Goal: Task Accomplishment & Management: Complete application form

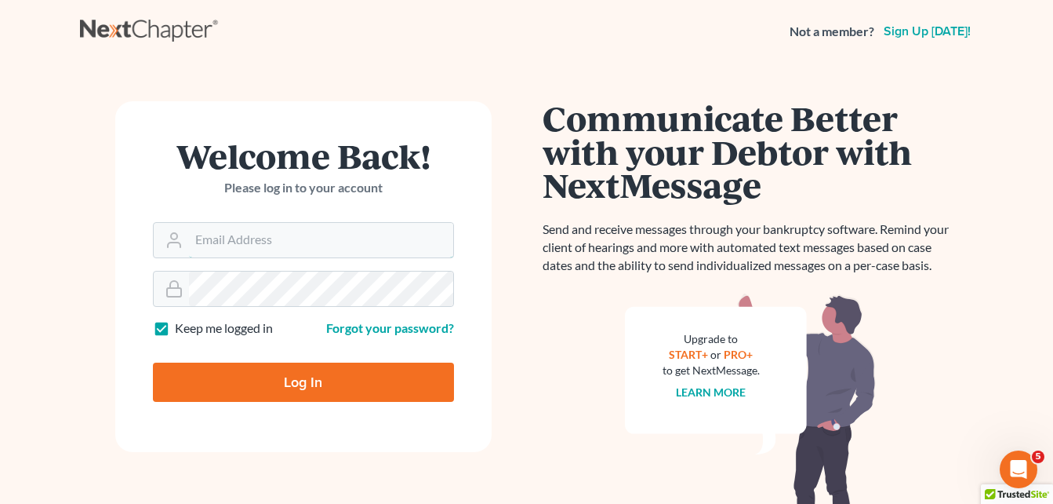
type input "[EMAIL_ADDRESS][DOMAIN_NAME]"
click at [287, 371] on input "Log In" at bounding box center [303, 381] width 301 height 39
type input "Thinking..."
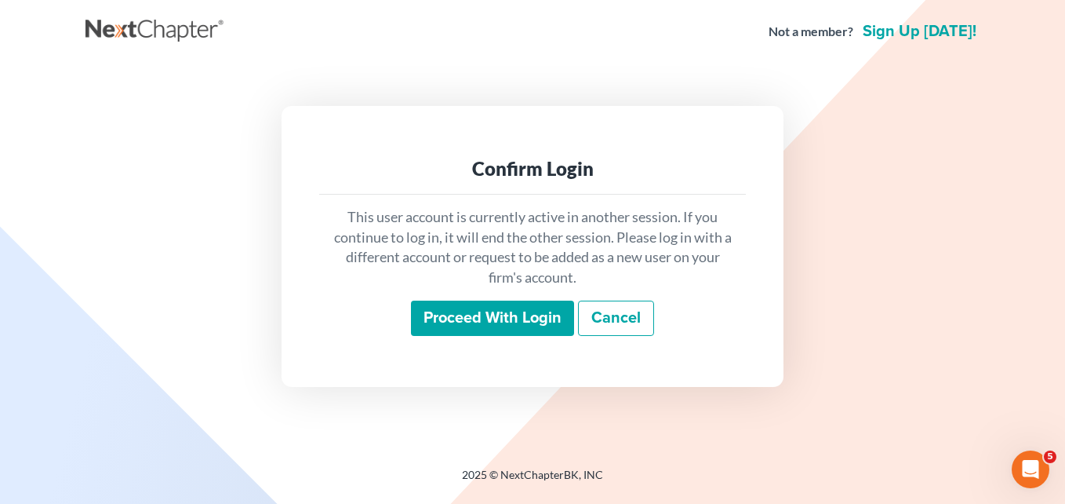
click at [456, 315] on input "Proceed with login" at bounding box center [492, 318] width 163 height 36
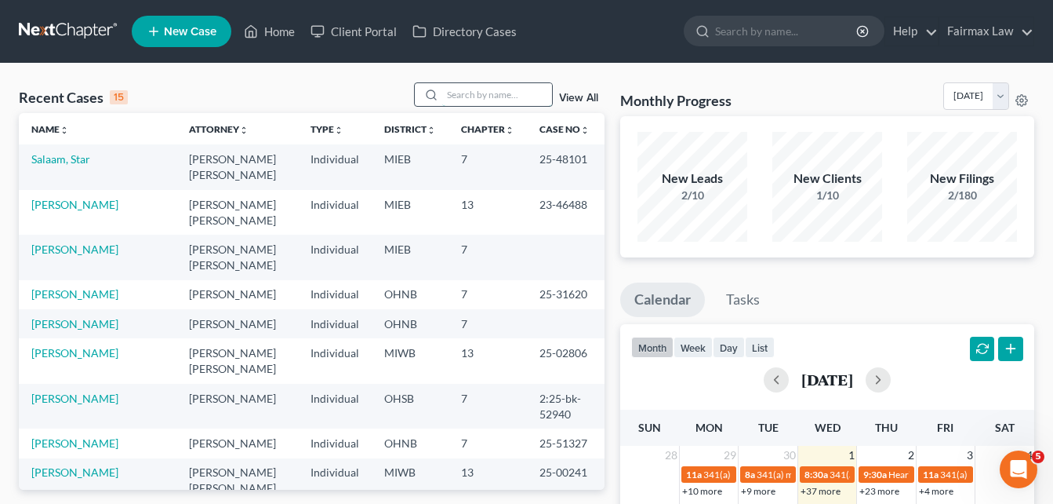
click at [536, 99] on input "search" at bounding box center [497, 94] width 110 height 23
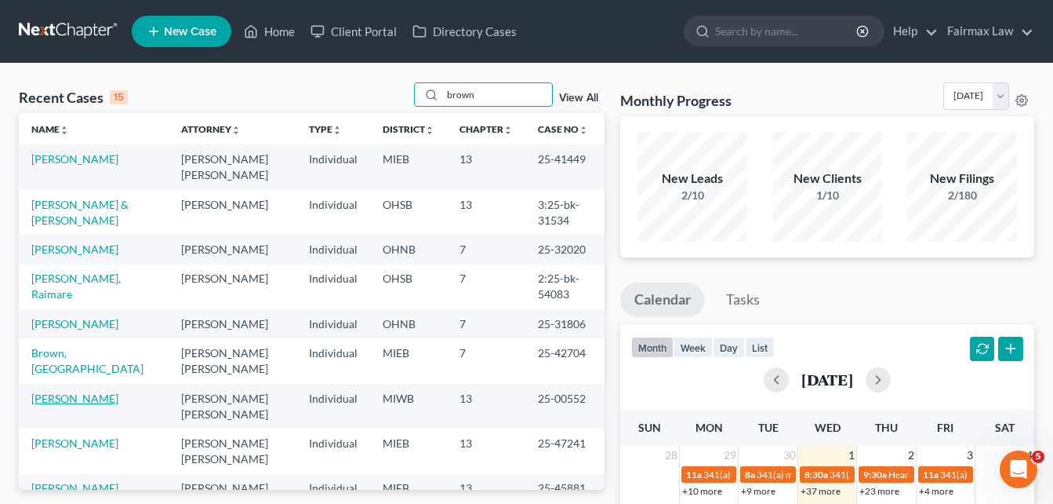
type input "brown"
click at [100, 391] on link "[PERSON_NAME]" at bounding box center [74, 397] width 87 height 13
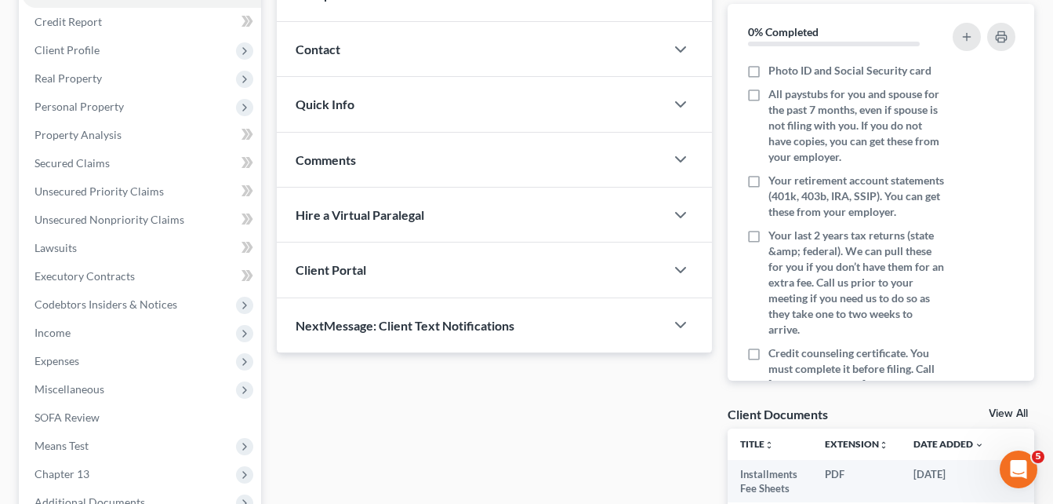
scroll to position [185, 0]
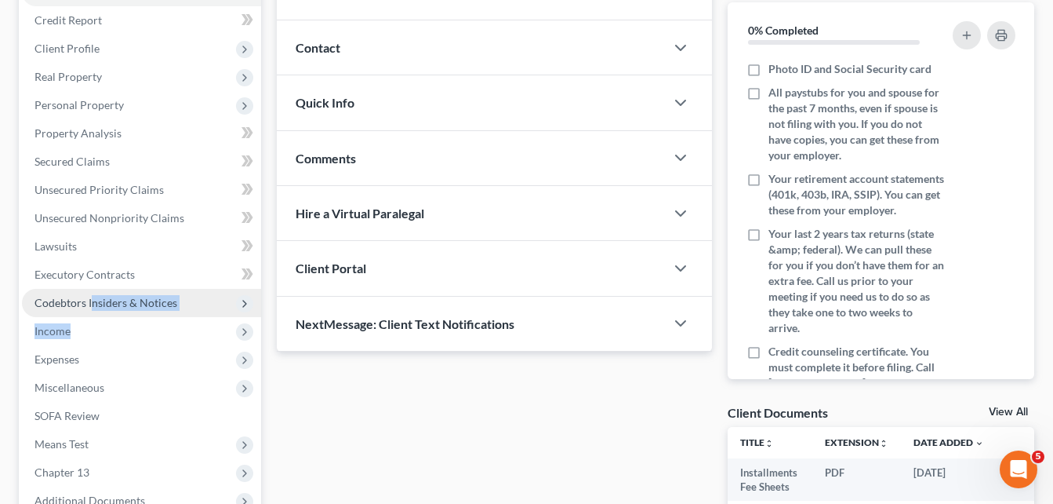
drag, startPoint x: 72, startPoint y: 331, endPoint x: 90, endPoint y: 315, distance: 24.4
click at [90, 315] on ul "Case Dashboard Payments Invoices Payments Payments Credit Report Client Profile" at bounding box center [141, 246] width 239 height 537
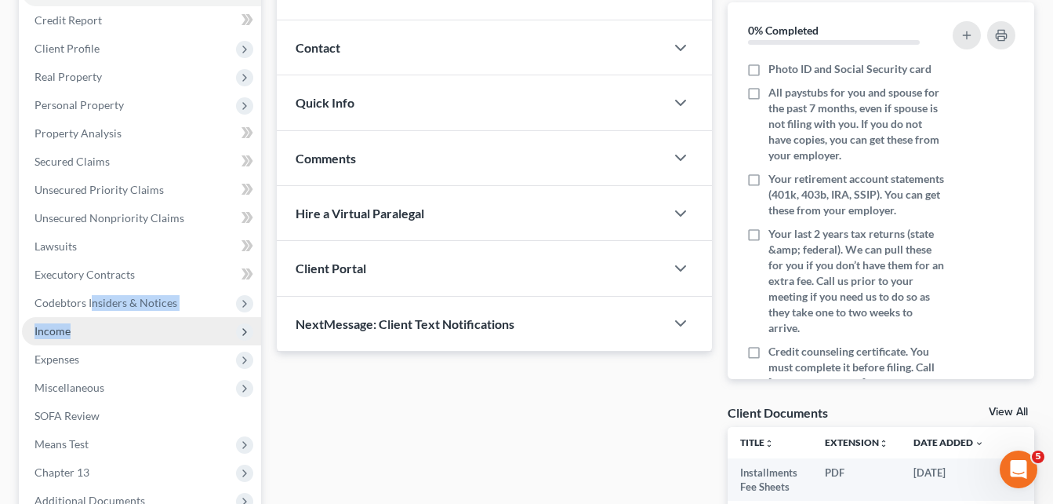
click at [93, 331] on span "Income" at bounding box center [141, 331] width 239 height 28
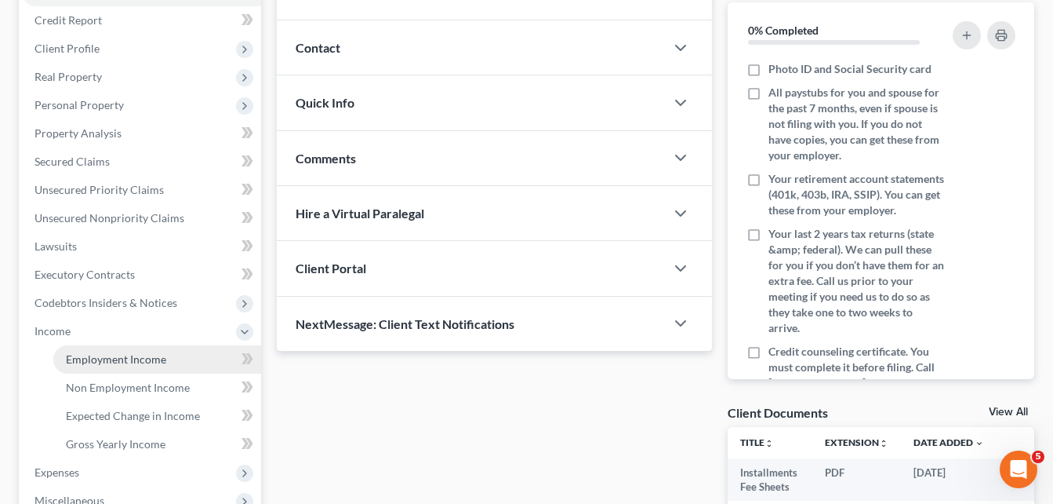
click at [102, 356] on span "Employment Income" at bounding box center [116, 358] width 100 height 13
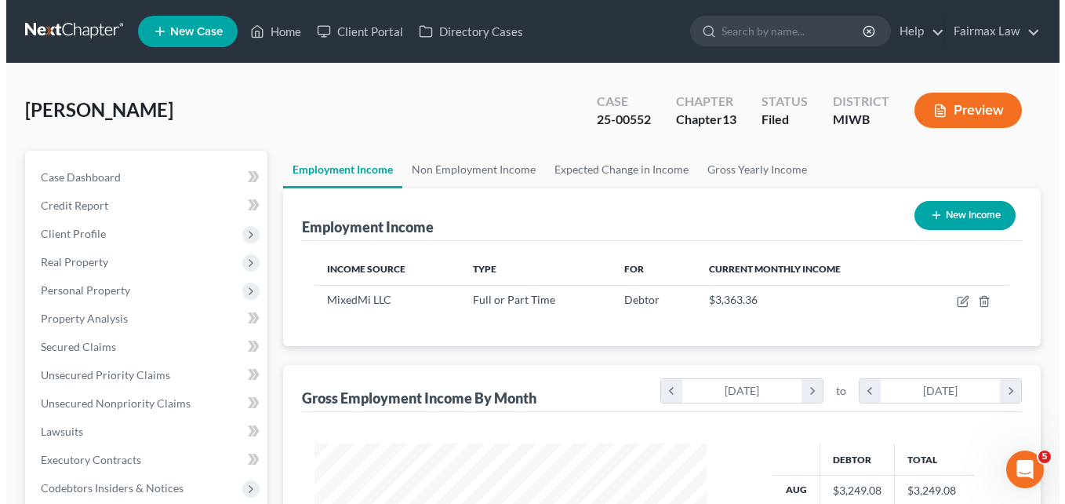
scroll to position [282, 424]
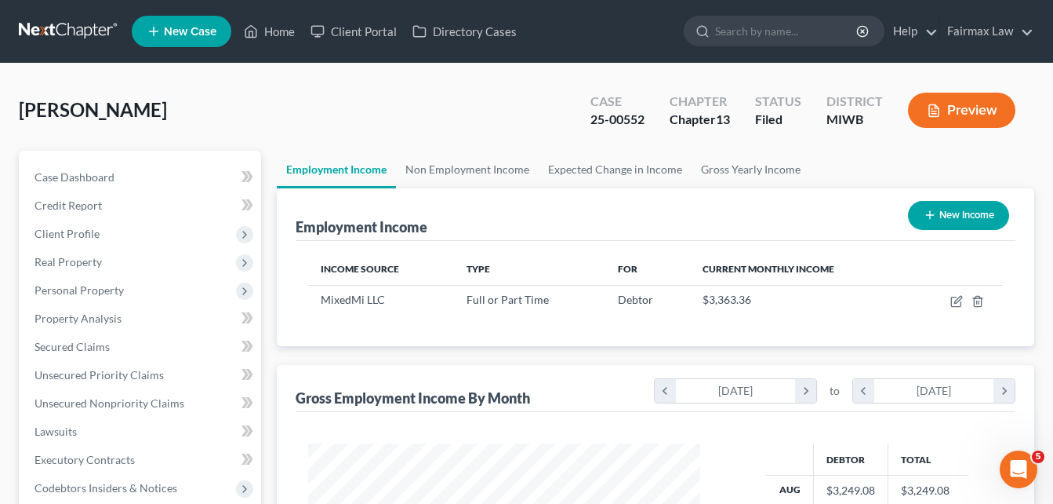
click at [938, 214] on button "New Income" at bounding box center [958, 215] width 101 height 29
select select "0"
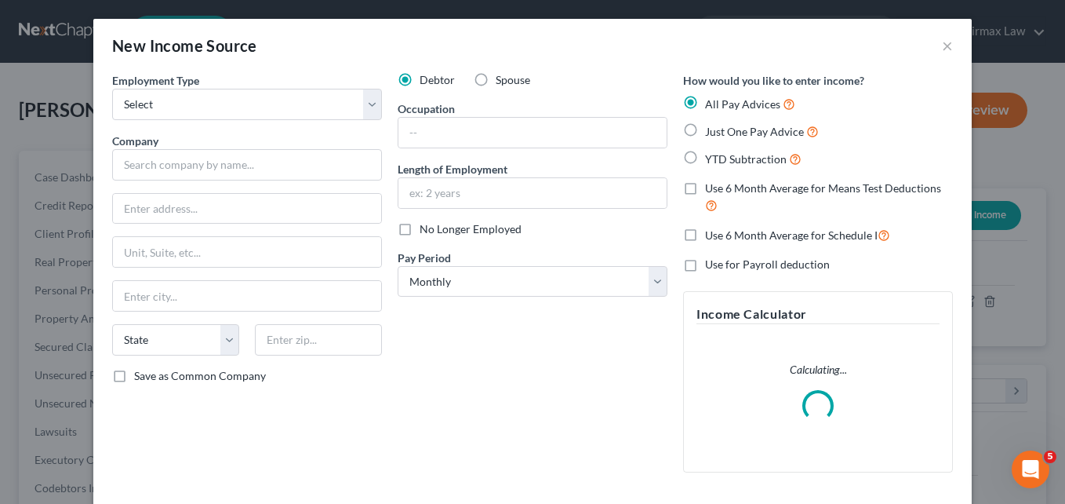
scroll to position [282, 429]
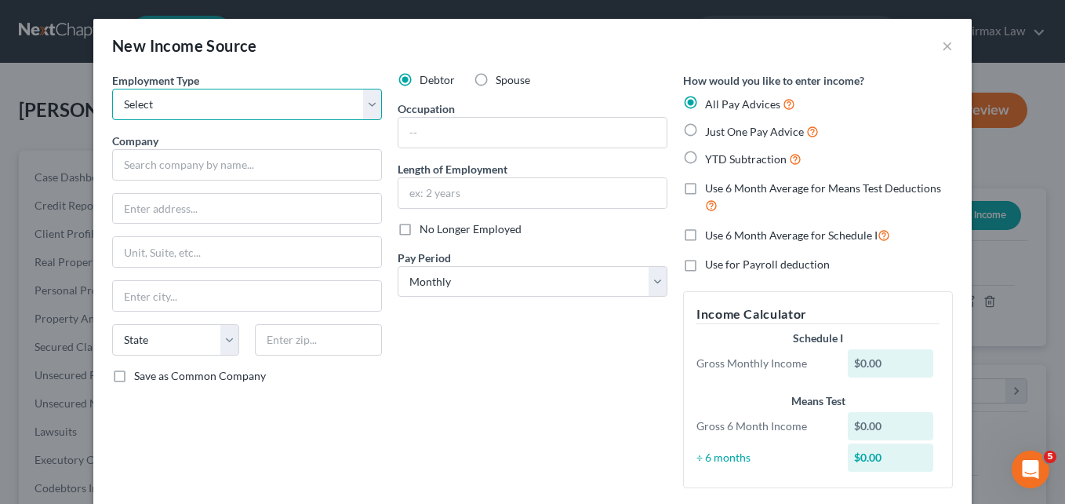
click at [368, 104] on select "Select Full or [DEMOGRAPHIC_DATA] Employment Self Employment" at bounding box center [247, 104] width 270 height 31
select select "0"
click at [112, 89] on select "Select Full or [DEMOGRAPHIC_DATA] Employment Self Employment" at bounding box center [247, 104] width 270 height 31
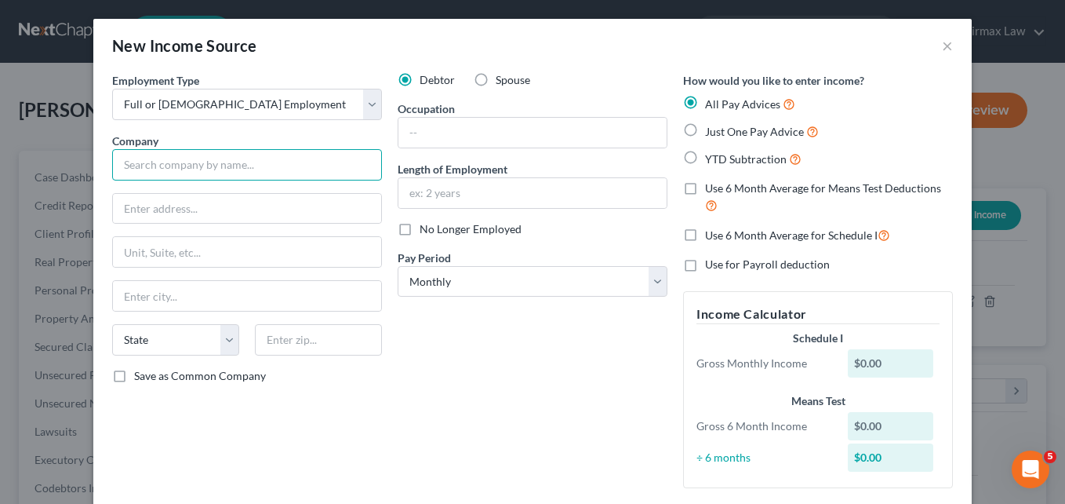
click at [235, 166] on input "text" at bounding box center [247, 164] width 270 height 31
type input "h"
type input "Hope Network Behavioral Health"
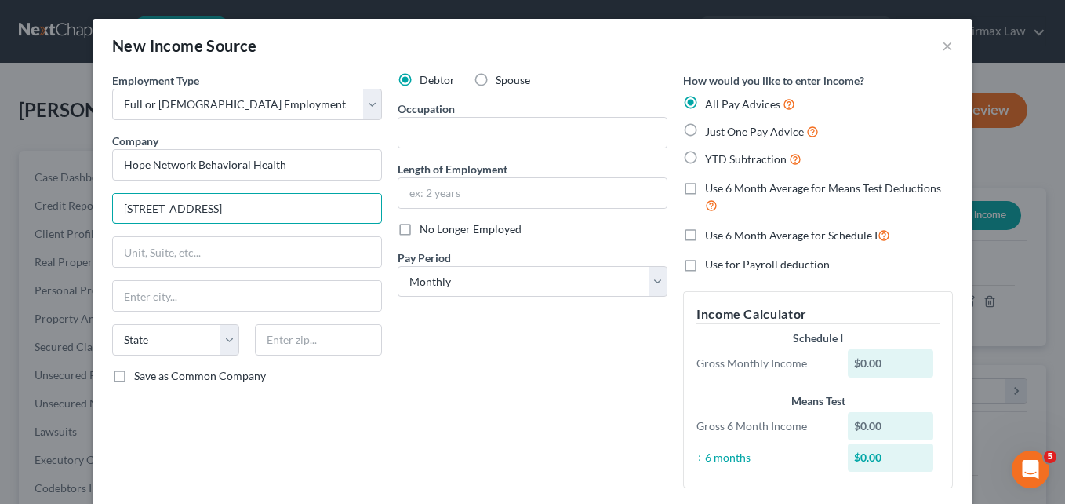
type input "[STREET_ADDRESS]"
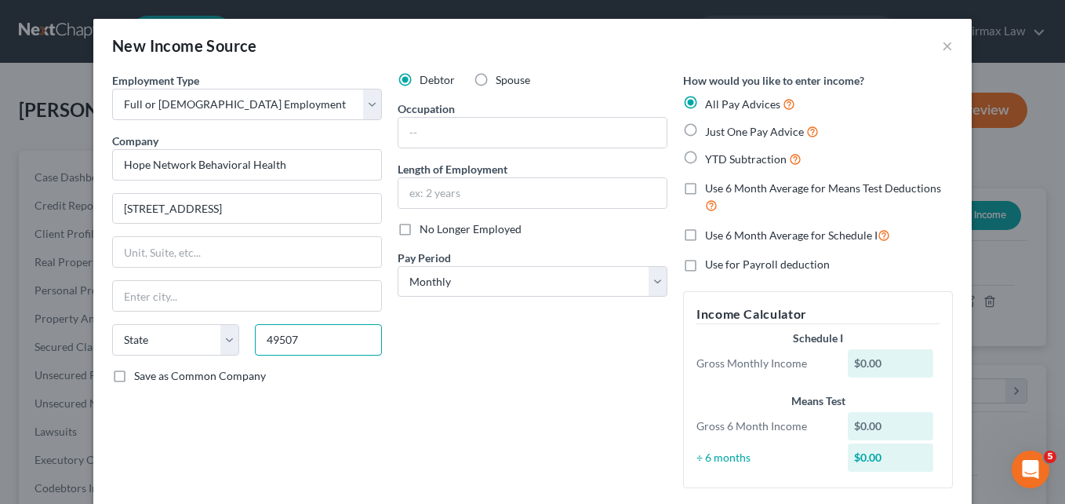
type input "49507"
type input "[GEOGRAPHIC_DATA]"
select select "23"
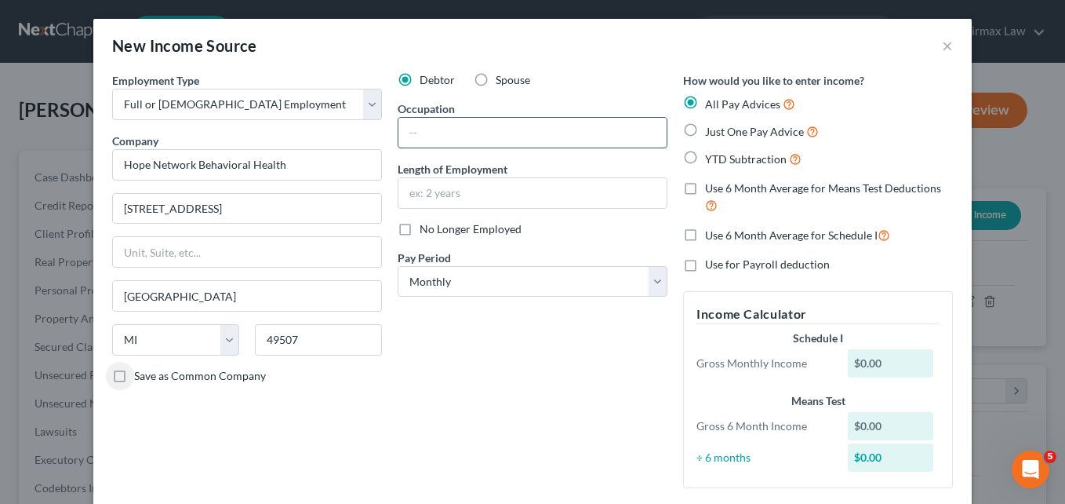
click at [140, 368] on input "Save as Common Company" at bounding box center [145, 373] width 10 height 10
checkbox input "true"
click at [444, 121] on input "text" at bounding box center [532, 133] width 268 height 30
type input "S"
type input "Care Giver"
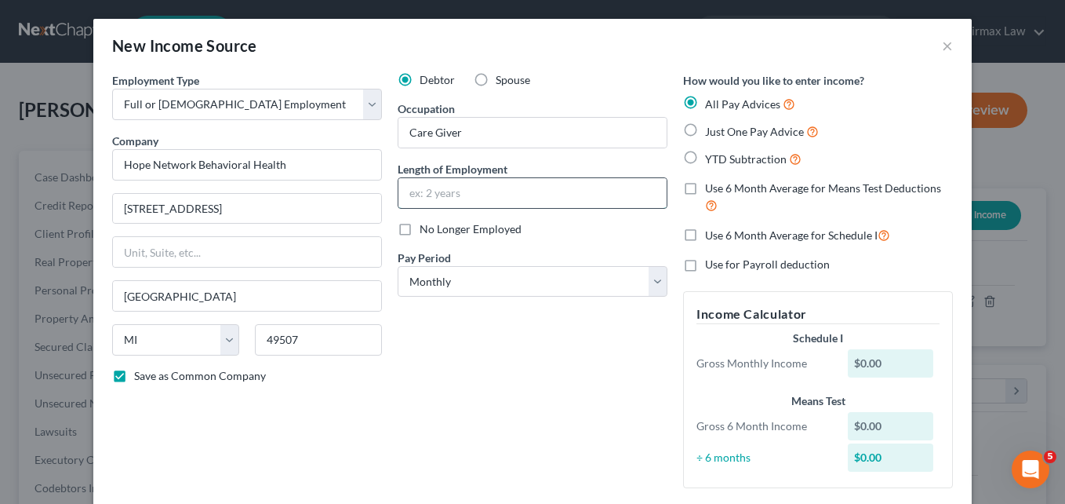
click at [509, 195] on input "text" at bounding box center [532, 193] width 268 height 30
type input "2 months"
click at [648, 282] on select "Select Monthly Twice Monthly Every Other Week Weekly" at bounding box center [533, 281] width 270 height 31
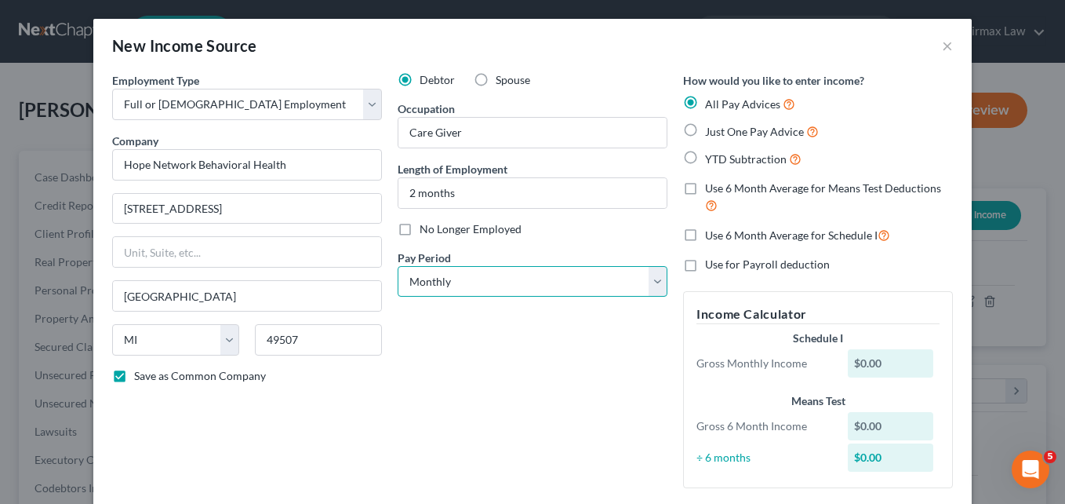
select select "2"
click at [398, 266] on select "Select Monthly Twice Monthly Every Other Week Weekly" at bounding box center [533, 281] width 270 height 31
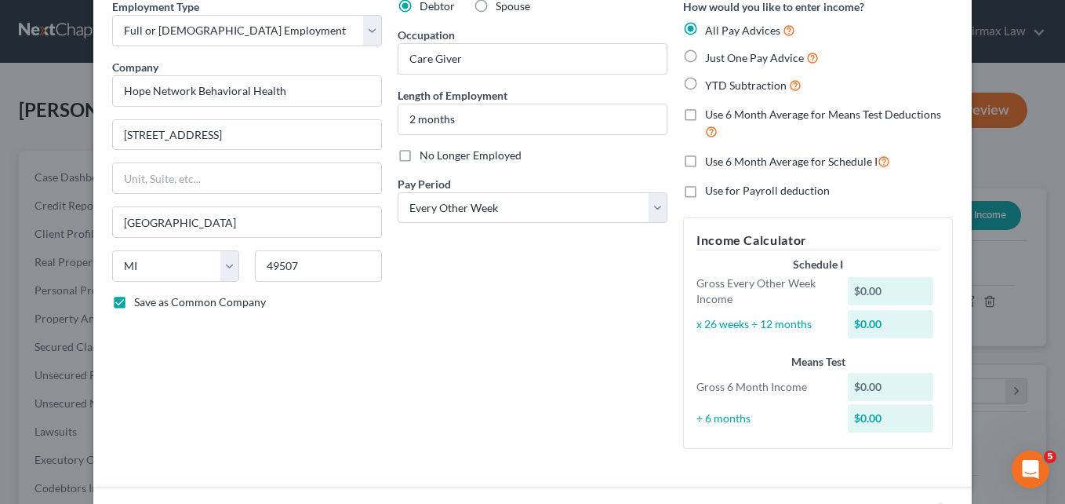
scroll to position [78, 0]
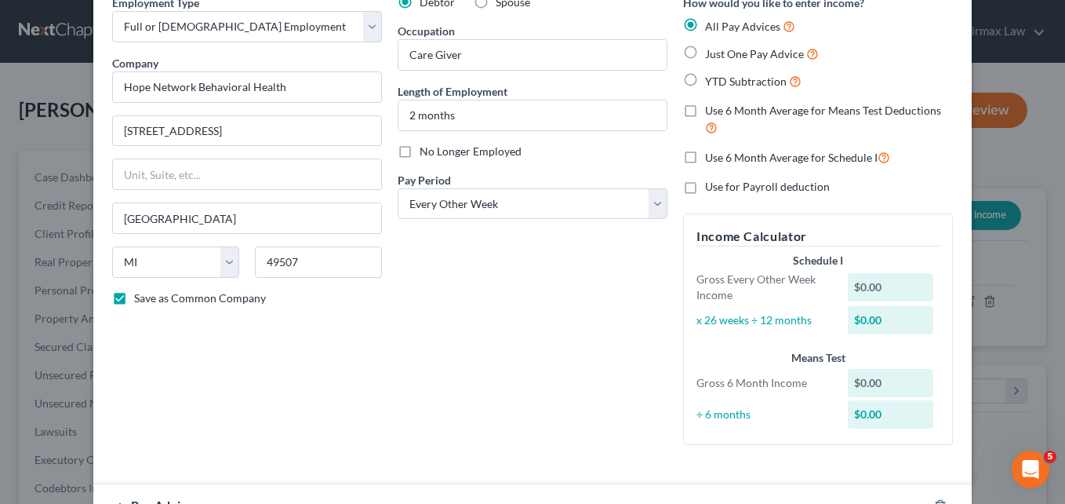
click at [705, 47] on label "Just One Pay Advice" at bounding box center [762, 54] width 114 height 18
click at [711, 47] on input "Just One Pay Advice" at bounding box center [716, 50] width 10 height 10
radio input "true"
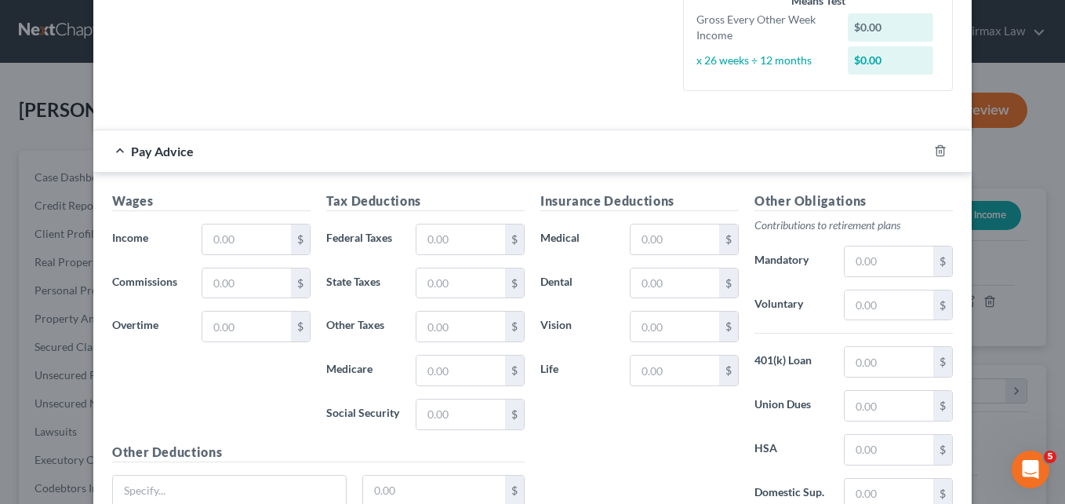
scroll to position [391, 0]
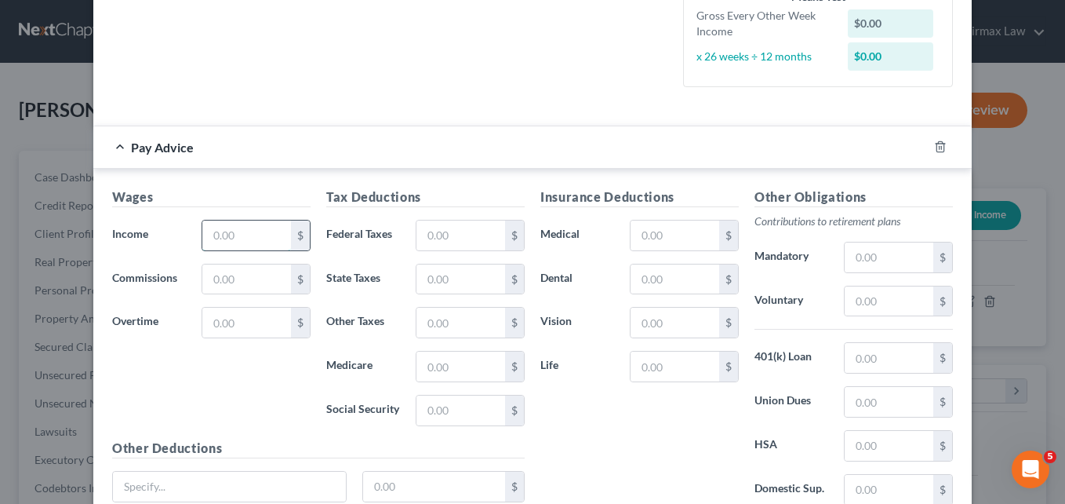
click at [259, 237] on input "text" at bounding box center [246, 235] width 89 height 30
type input "1,616.5"
type input "109.94"
type input "57.22"
type input "23.54"
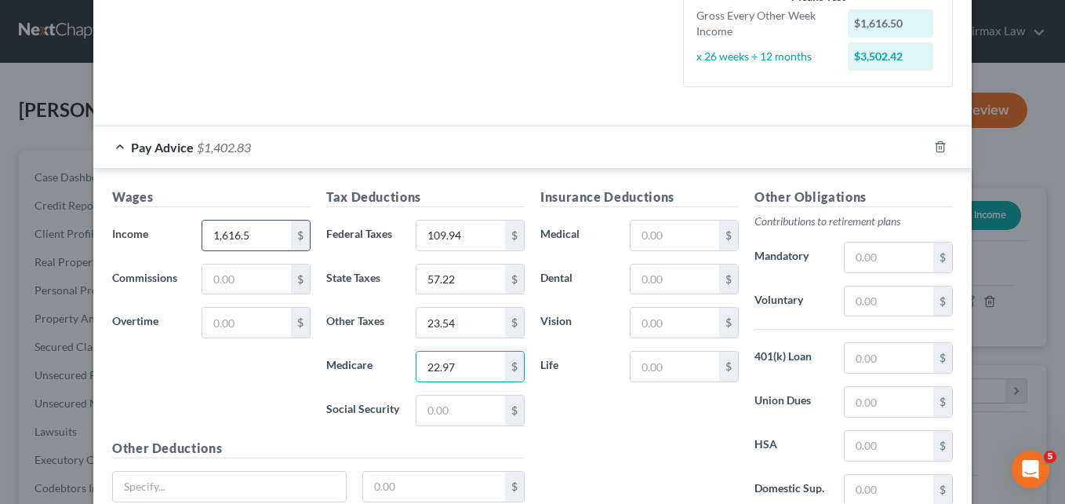
type input "22.97"
type input "98.24"
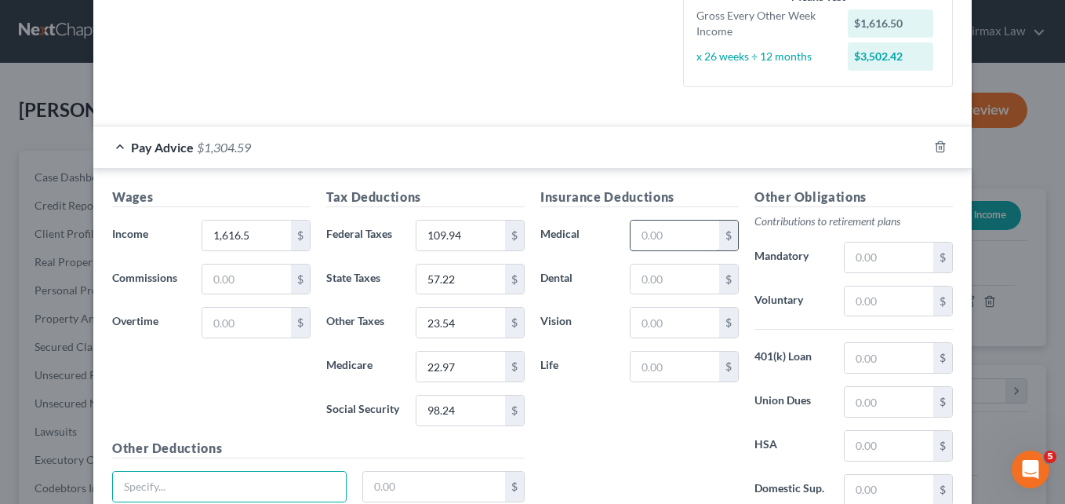
click at [677, 239] on input "text" at bounding box center [675, 235] width 89 height 30
type input "39.96"
click at [668, 373] on input "text" at bounding box center [675, 366] width 89 height 30
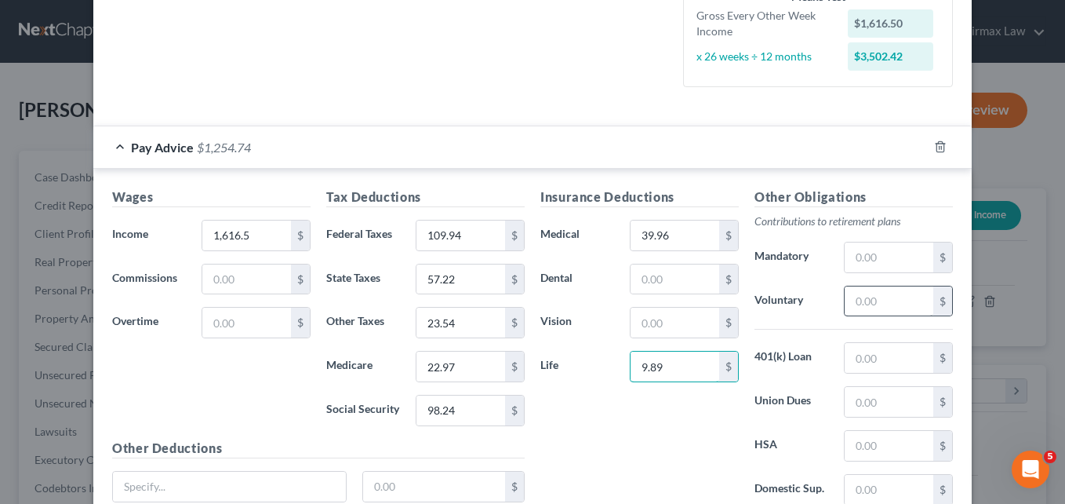
type input "9.89"
click at [884, 304] on input "text" at bounding box center [889, 301] width 89 height 30
type input "44.87"
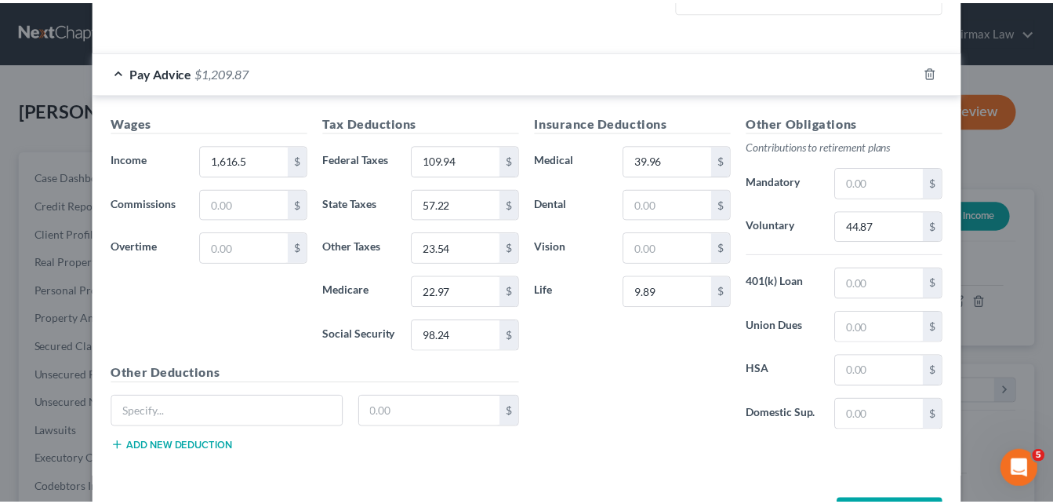
scroll to position [525, 0]
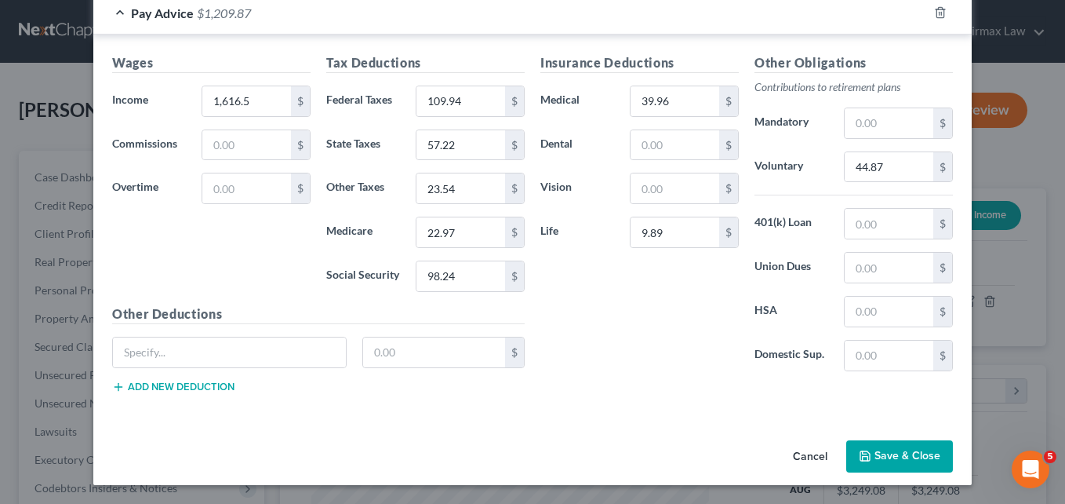
click at [879, 449] on button "Save & Close" at bounding box center [899, 456] width 107 height 33
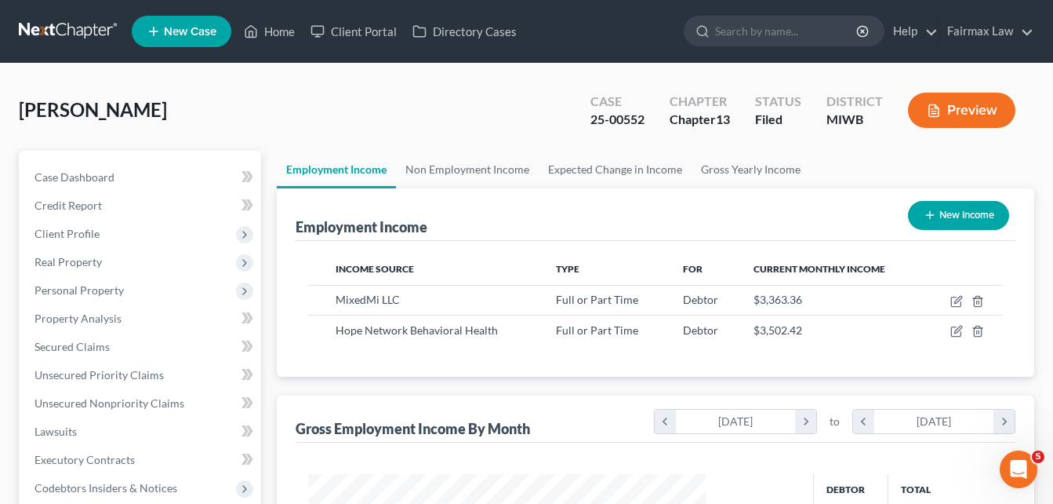
scroll to position [784149, 784006]
click at [979, 301] on line "button" at bounding box center [979, 301] width 0 height 3
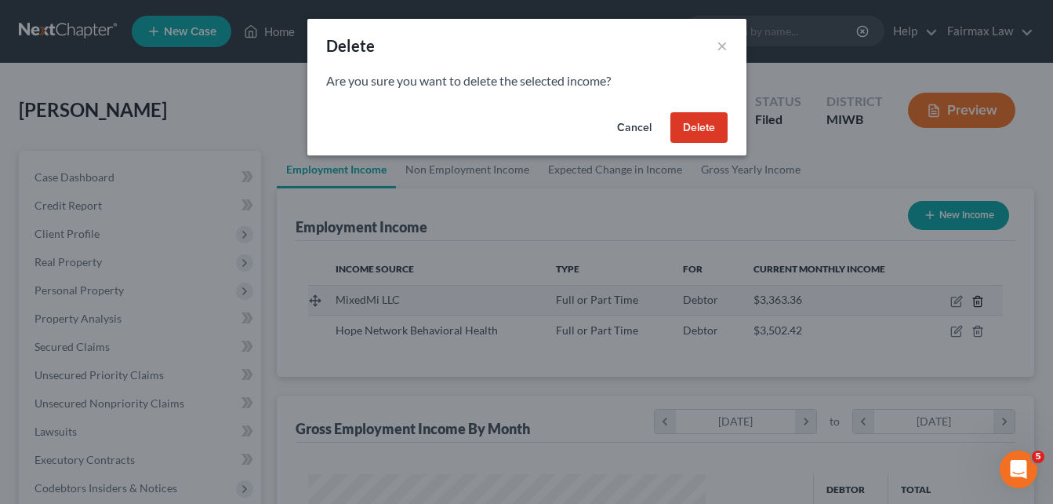
scroll to position [282, 429]
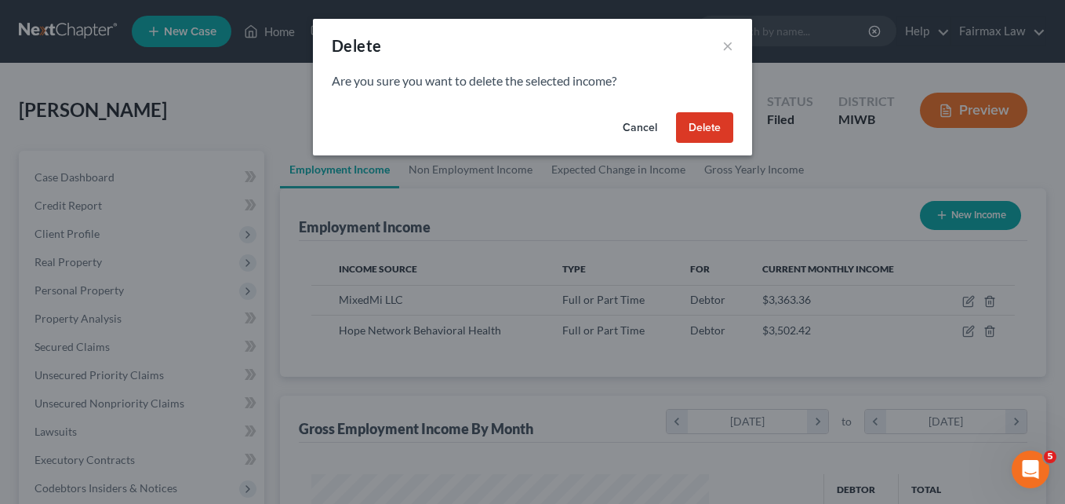
click at [644, 126] on button "Cancel" at bounding box center [640, 127] width 60 height 31
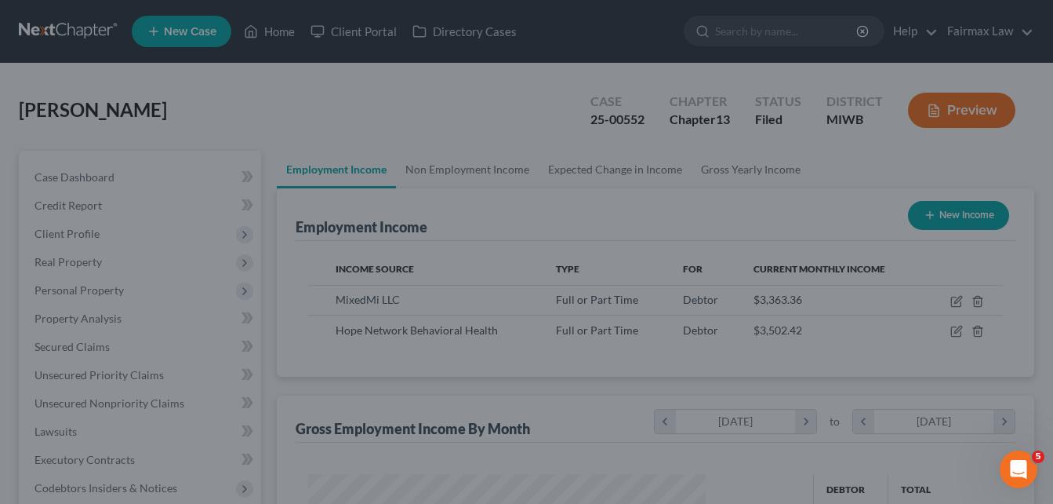
scroll to position [784149, 784006]
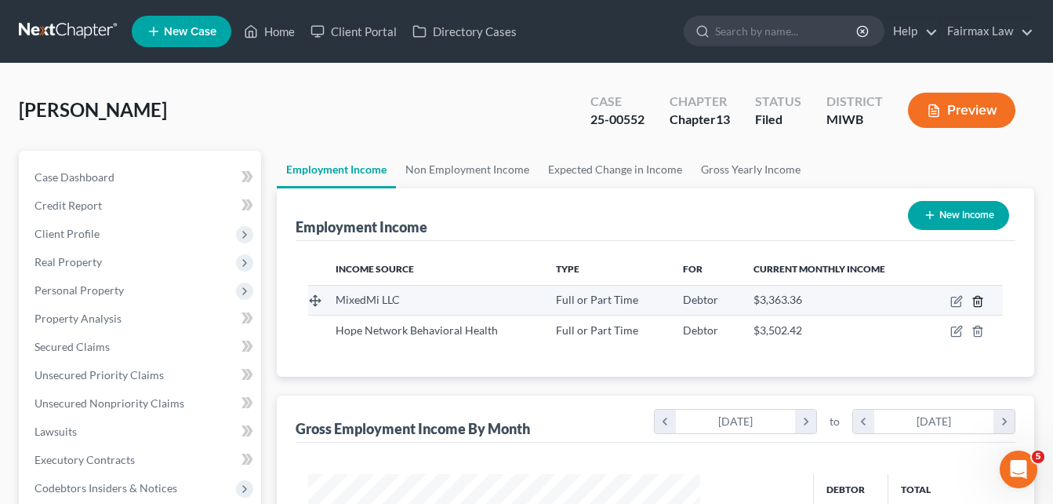
click at [974, 300] on icon "button" at bounding box center [977, 301] width 7 height 10
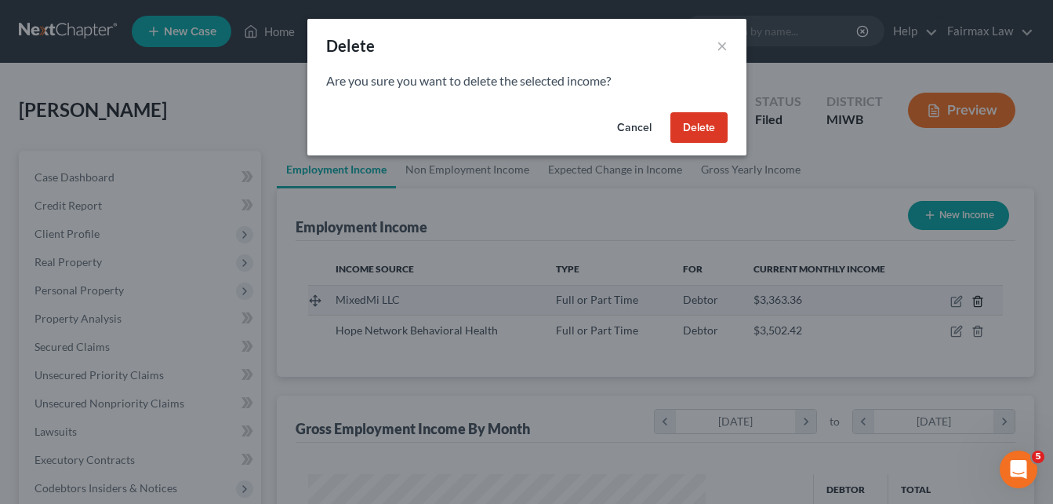
scroll to position [282, 429]
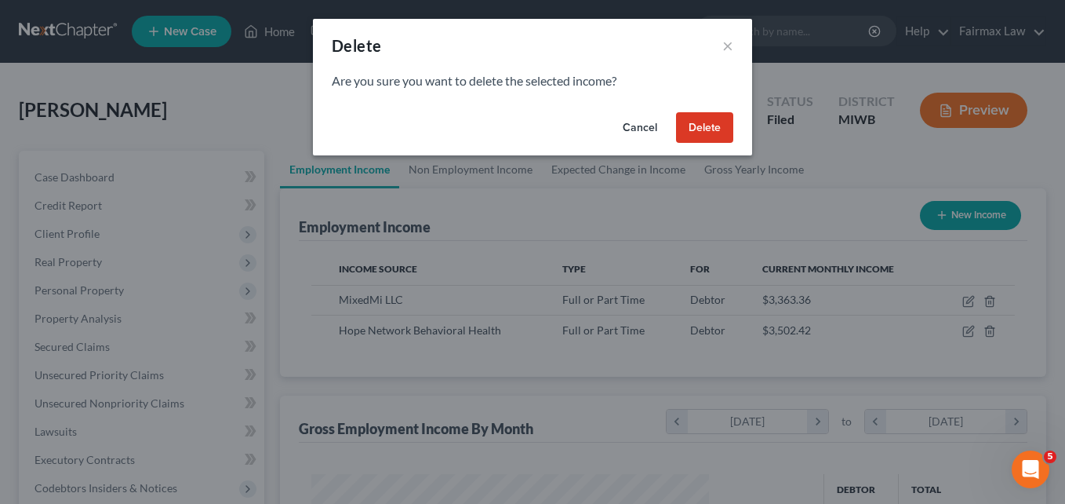
click at [698, 127] on button "Delete" at bounding box center [704, 127] width 57 height 31
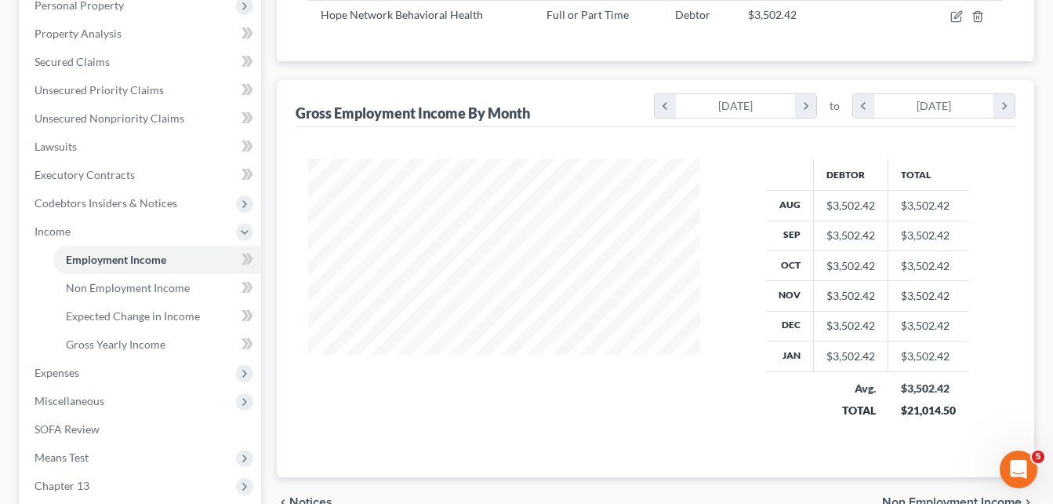
scroll to position [286, 0]
click at [805, 107] on icon "chevron_right" at bounding box center [805, 105] width 21 height 24
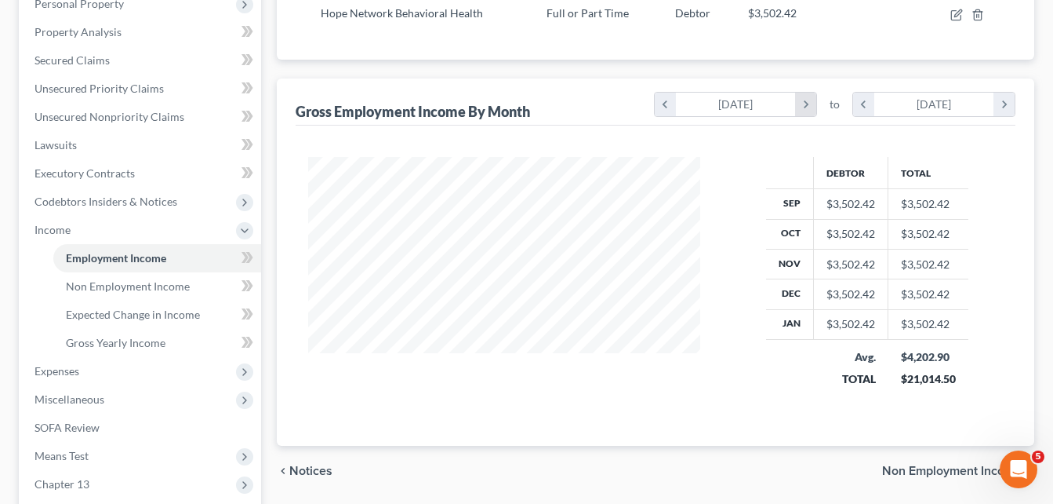
scroll to position [784179, 784006]
click at [805, 107] on icon "chevron_right" at bounding box center [805, 105] width 21 height 24
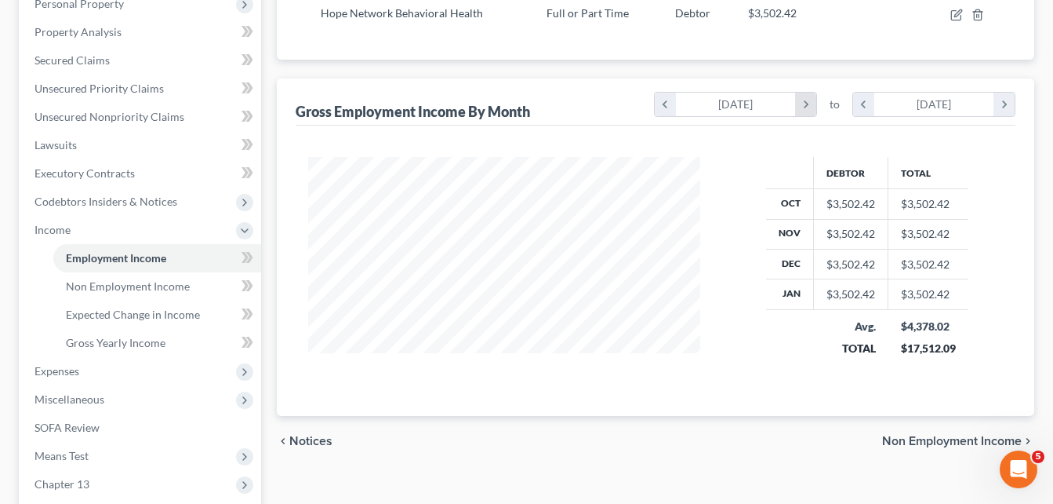
scroll to position [784209, 784006]
click at [805, 107] on icon "chevron_right" at bounding box center [805, 105] width 21 height 24
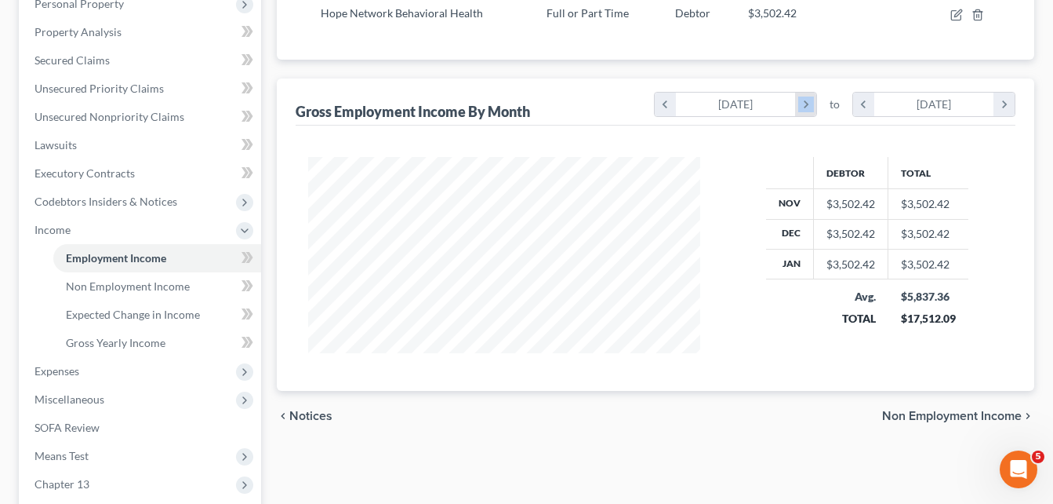
scroll to position [784234, 784006]
click at [805, 107] on icon "chevron_right" at bounding box center [805, 105] width 21 height 24
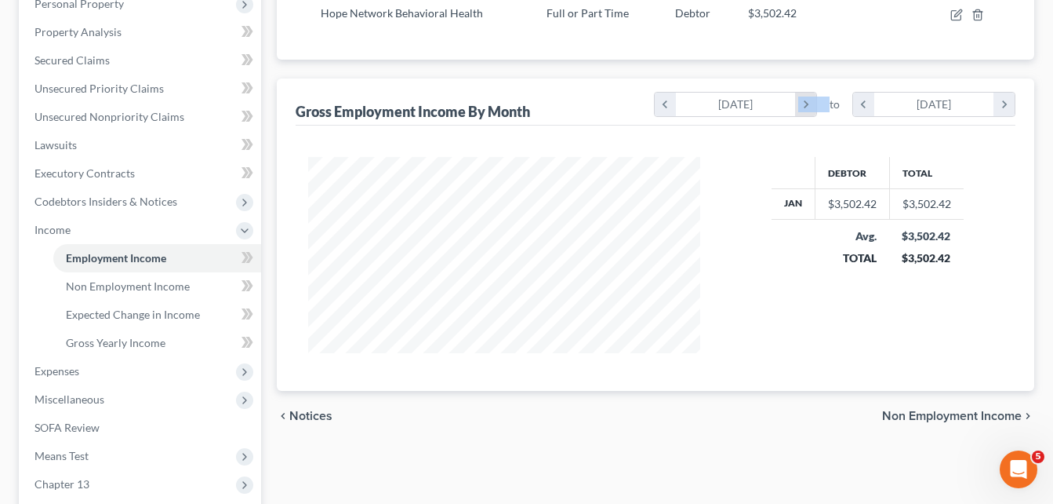
click at [805, 107] on icon "chevron_right" at bounding box center [805, 105] width 21 height 24
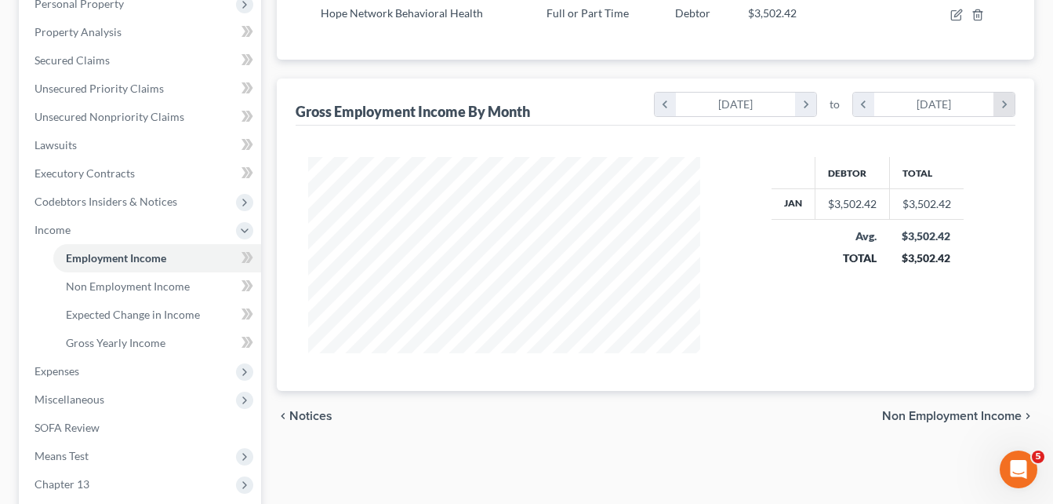
click at [995, 106] on icon "chevron_right" at bounding box center [1004, 105] width 21 height 24
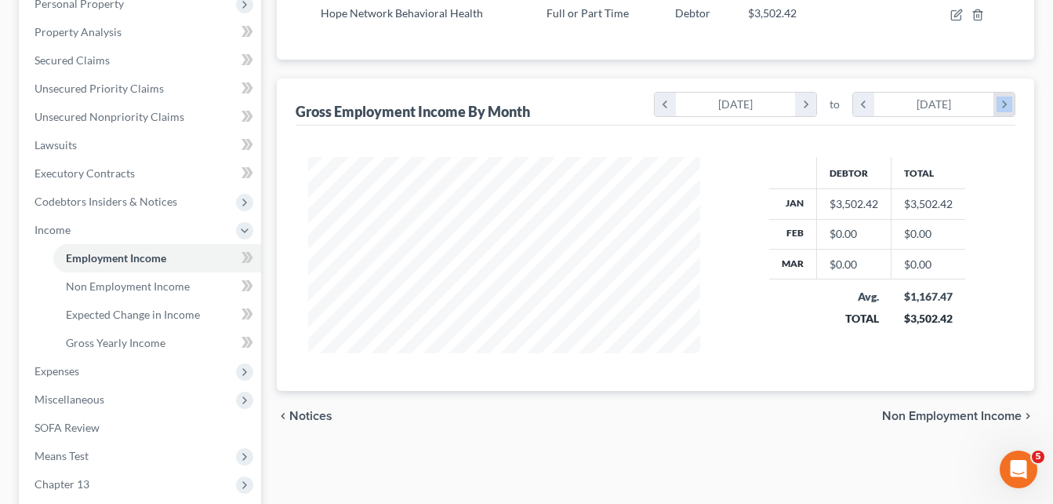
click at [995, 106] on icon "chevron_right" at bounding box center [1004, 105] width 21 height 24
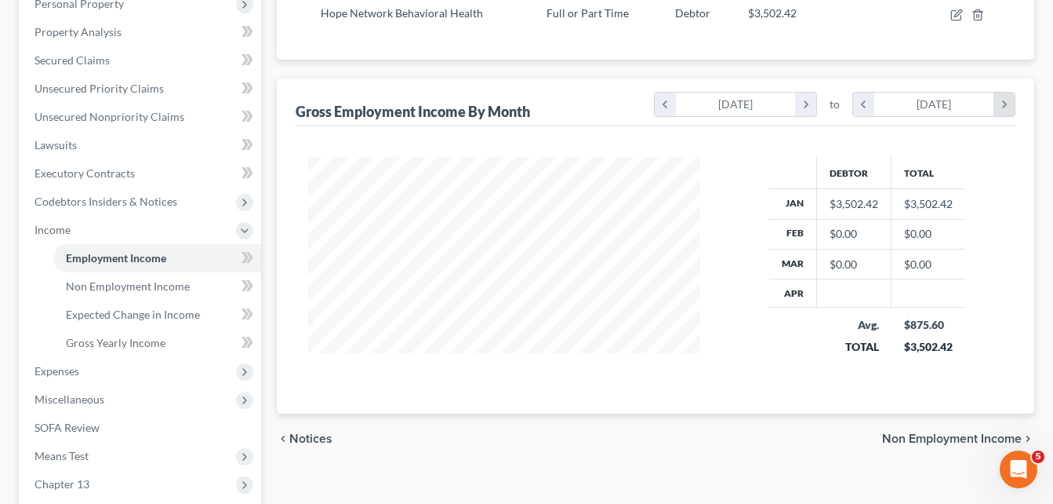
scroll to position [219, 424]
click at [995, 106] on icon "chevron_right" at bounding box center [1004, 105] width 21 height 24
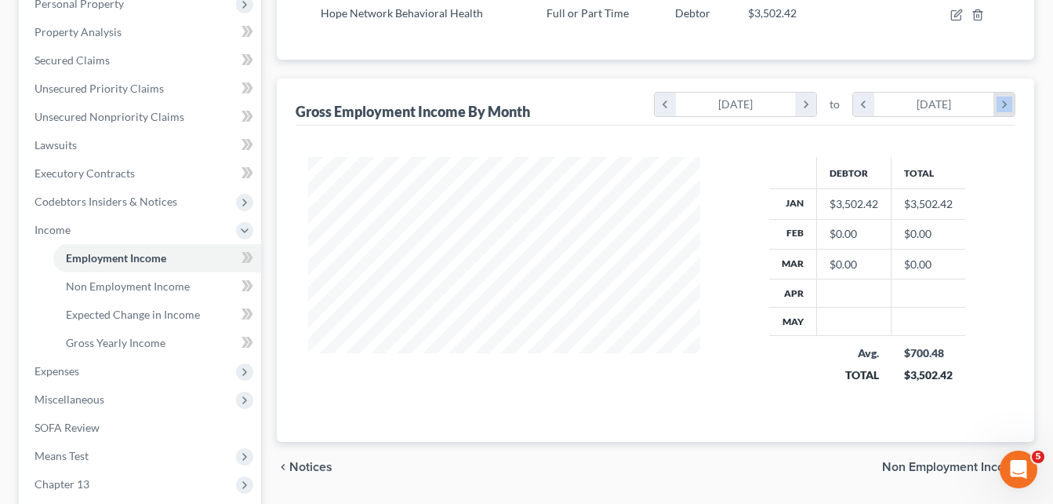
scroll to position [247, 424]
click at [995, 106] on icon "chevron_right" at bounding box center [1004, 105] width 21 height 24
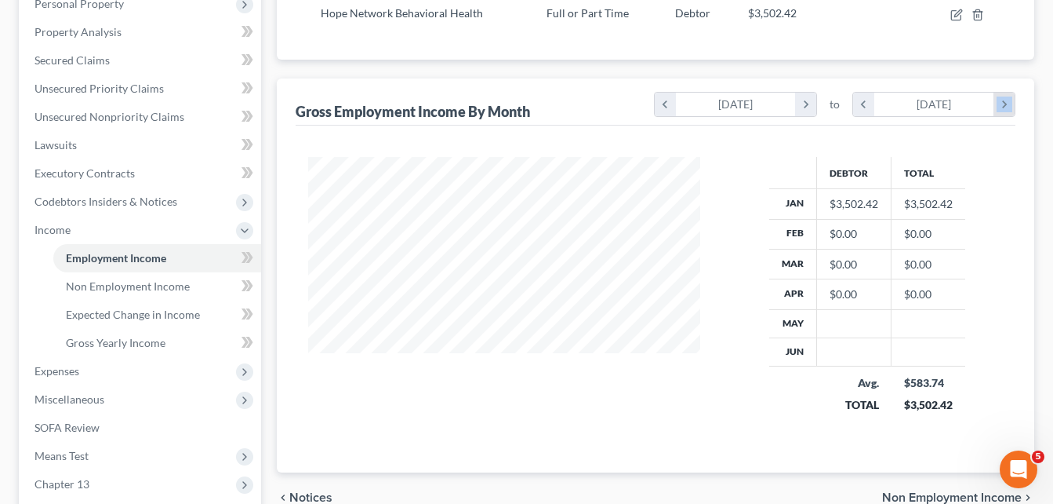
click at [995, 106] on icon "chevron_right" at bounding box center [1004, 105] width 21 height 24
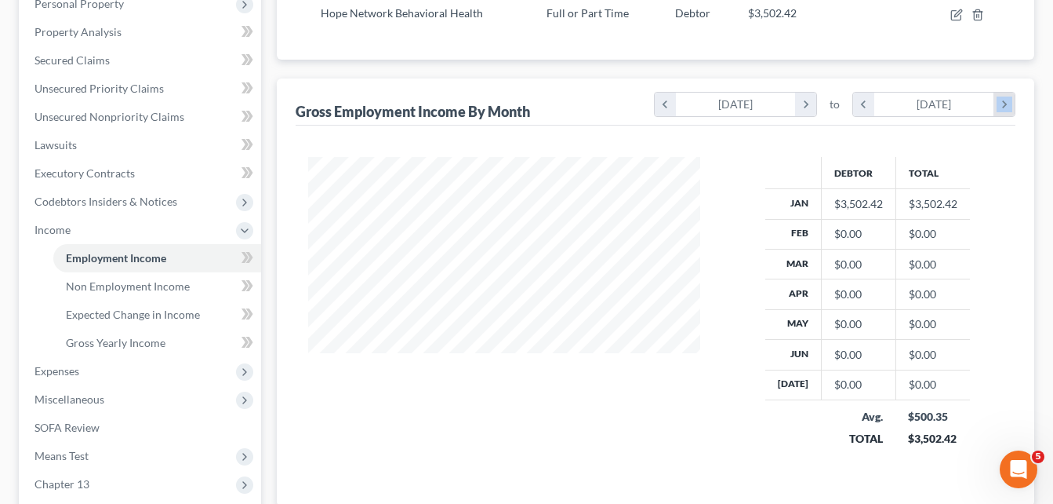
scroll to position [311, 424]
click at [995, 106] on icon "chevron_right" at bounding box center [1004, 105] width 21 height 24
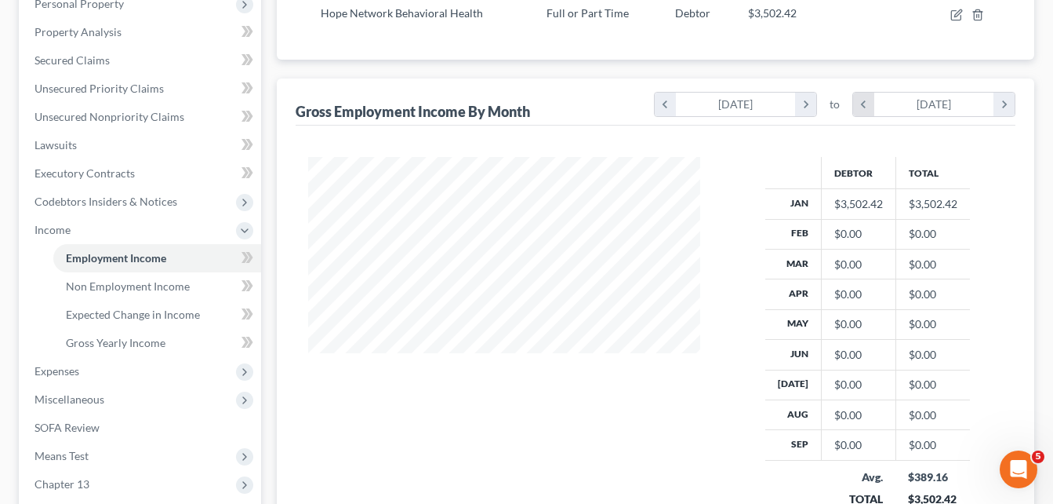
click at [856, 111] on icon "chevron_left" at bounding box center [863, 105] width 21 height 24
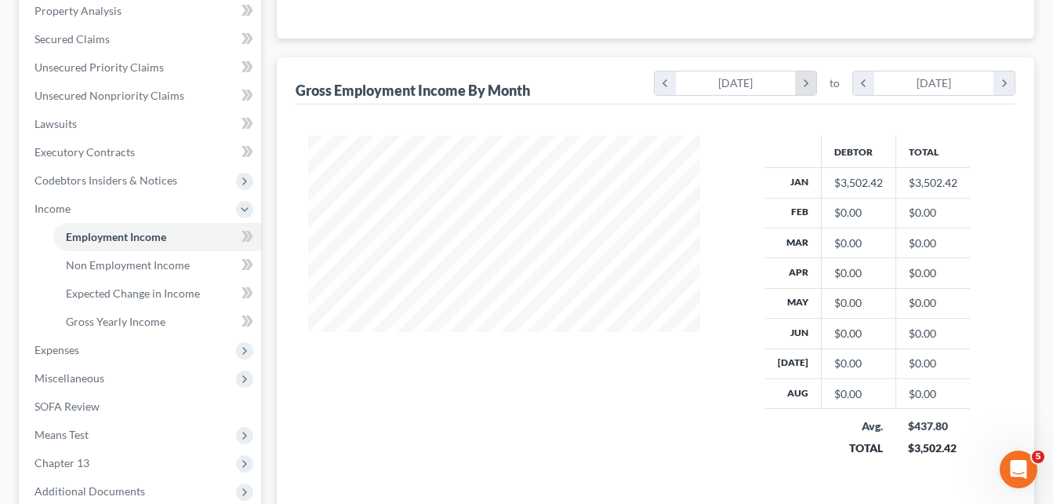
click at [806, 85] on icon "chevron_right" at bounding box center [805, 83] width 21 height 24
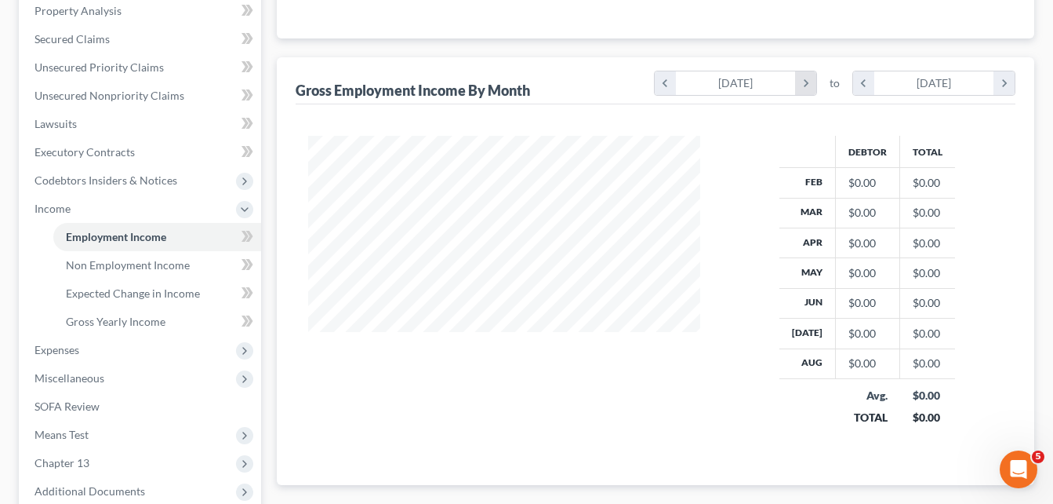
click at [806, 85] on icon "chevron_right" at bounding box center [805, 83] width 21 height 24
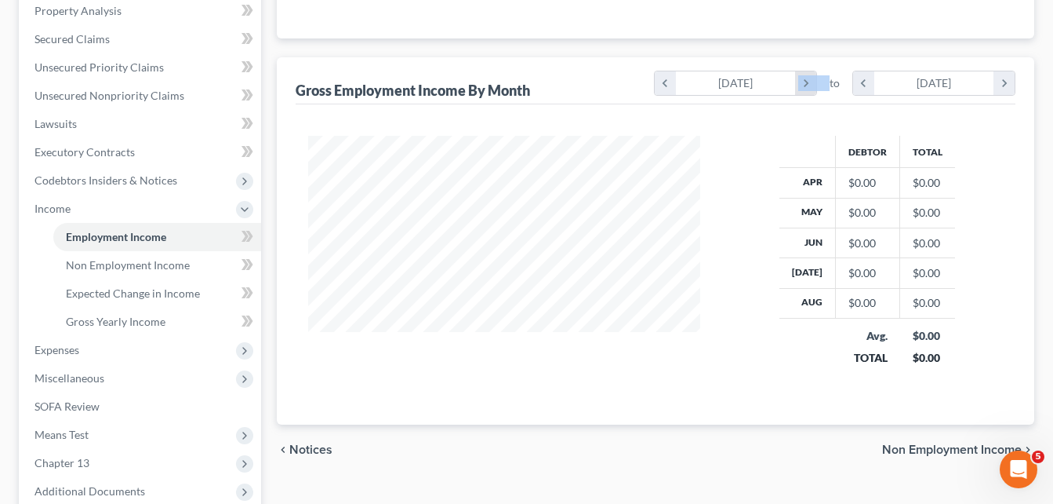
click at [806, 85] on icon "chevron_right" at bounding box center [805, 83] width 21 height 24
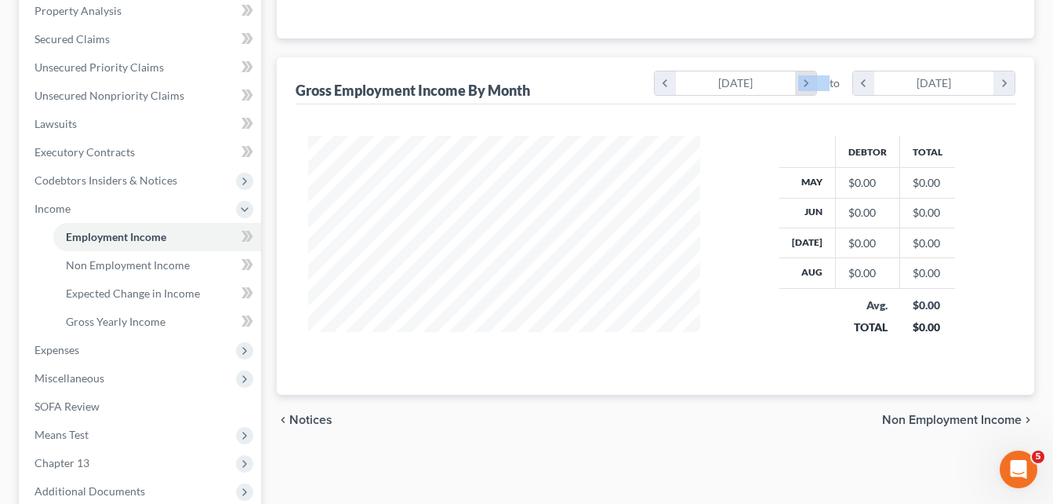
click at [806, 85] on icon "chevron_right" at bounding box center [805, 83] width 21 height 24
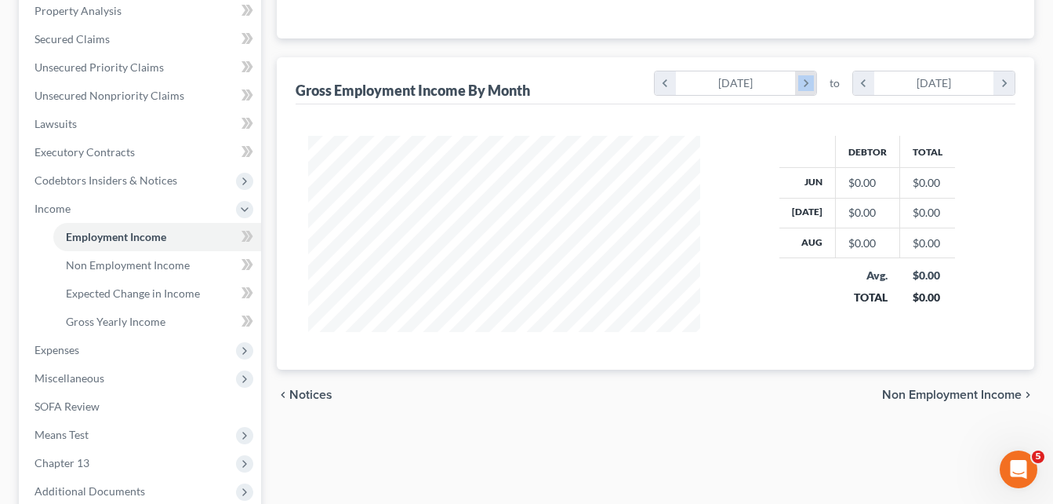
click at [806, 85] on icon "chevron_right" at bounding box center [805, 83] width 21 height 24
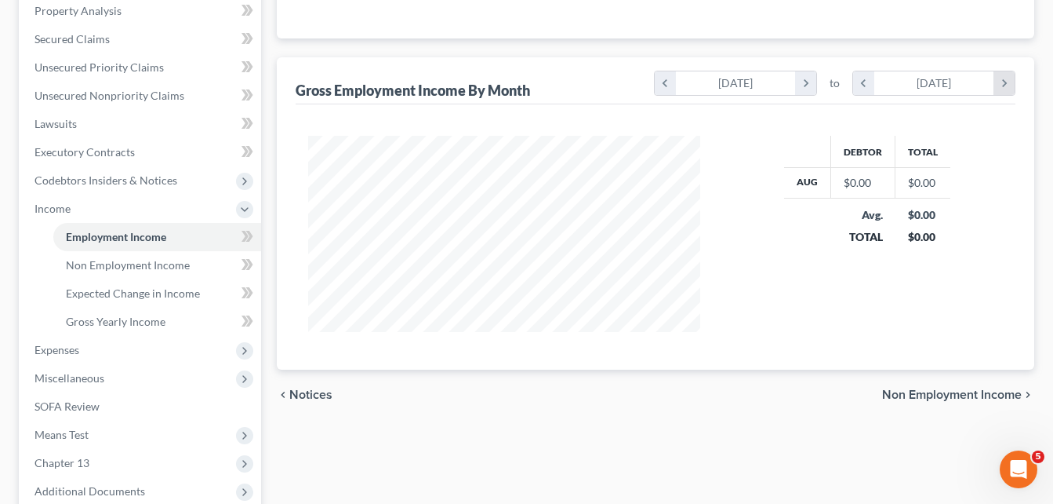
click at [1004, 85] on icon "chevron_right" at bounding box center [1004, 83] width 21 height 24
click at [1002, 77] on icon "chevron_right" at bounding box center [1004, 82] width 21 height 24
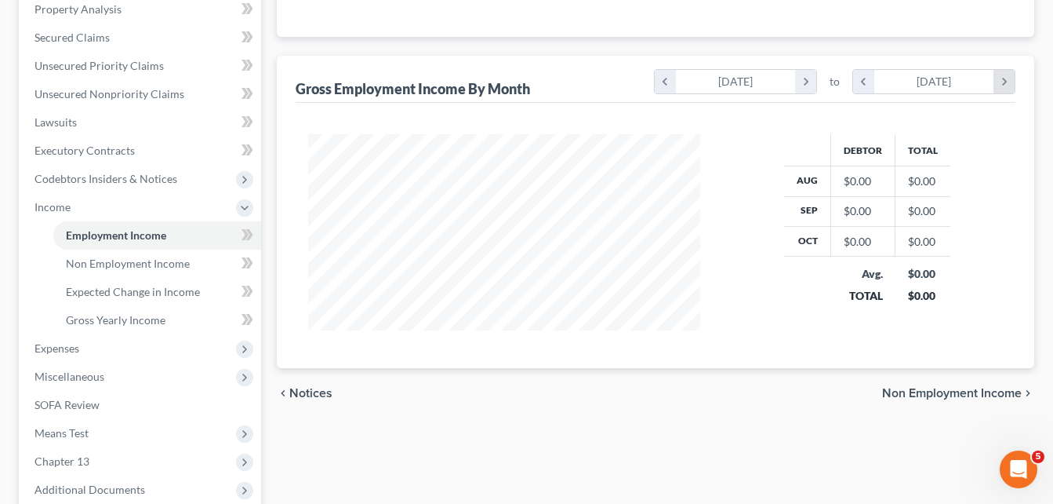
click at [1002, 77] on icon "chevron_right" at bounding box center [1004, 82] width 21 height 24
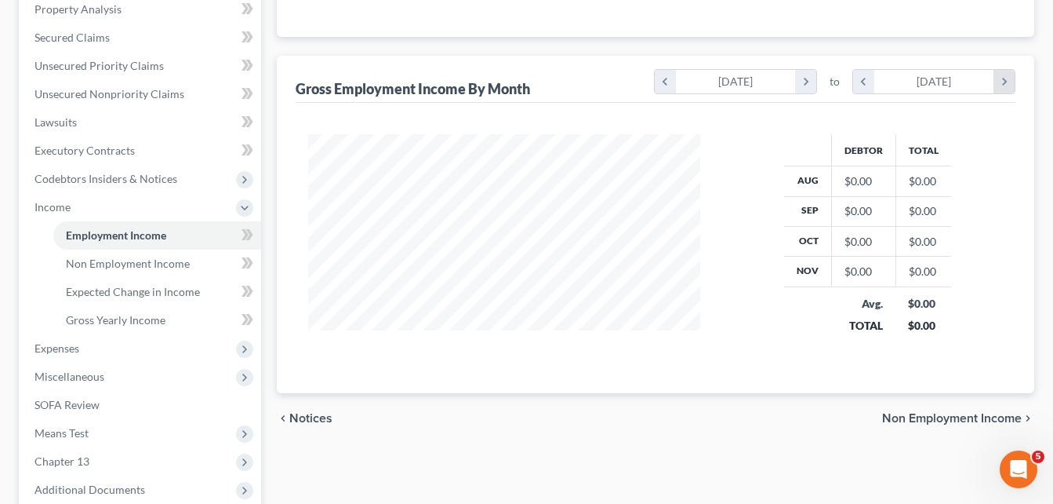
click at [1002, 77] on icon "chevron_right" at bounding box center [1004, 82] width 21 height 24
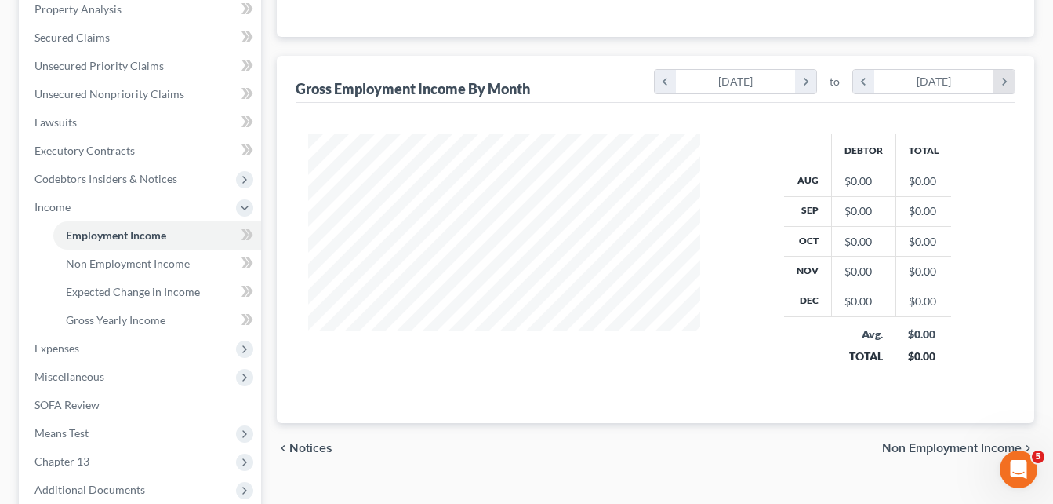
click at [1002, 77] on icon "chevron_right" at bounding box center [1004, 82] width 21 height 24
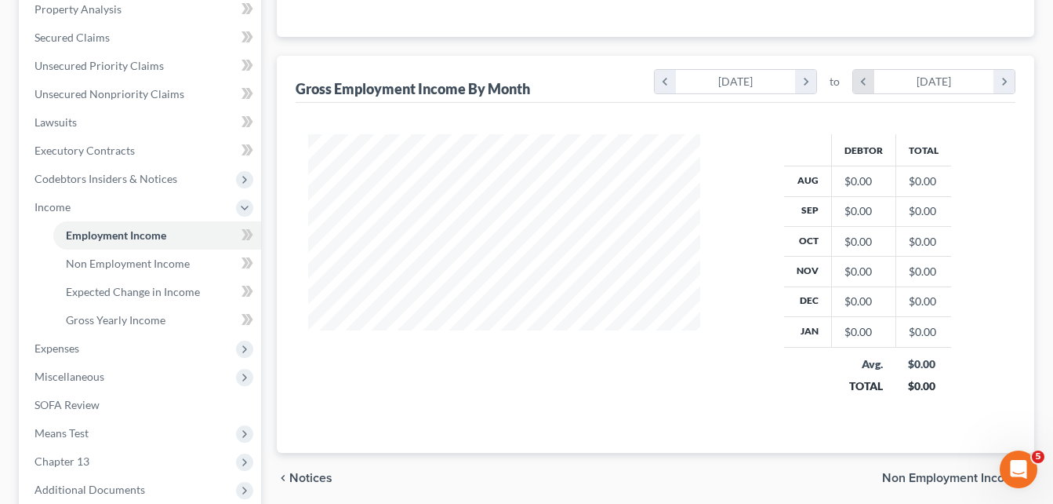
click at [857, 74] on icon "chevron_left" at bounding box center [863, 82] width 21 height 24
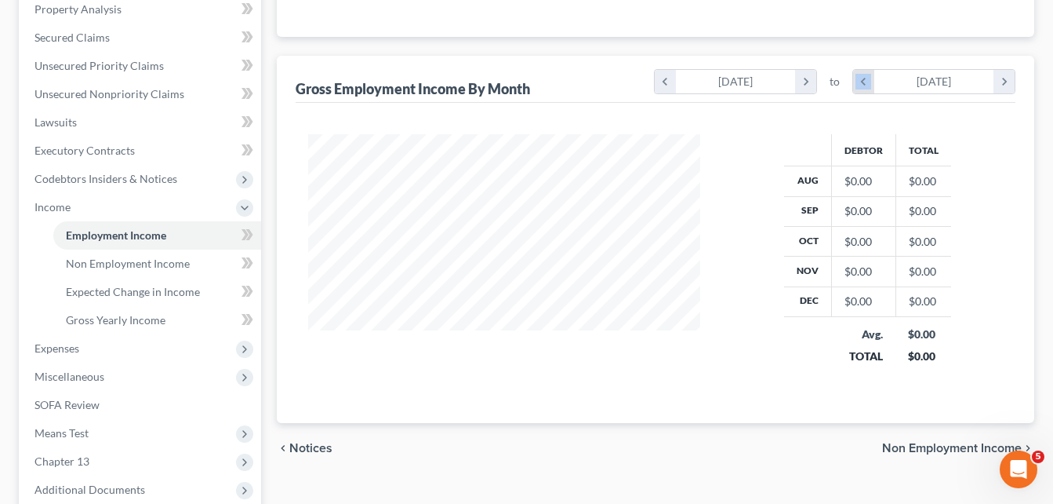
click at [857, 74] on icon "chevron_left" at bounding box center [863, 82] width 21 height 24
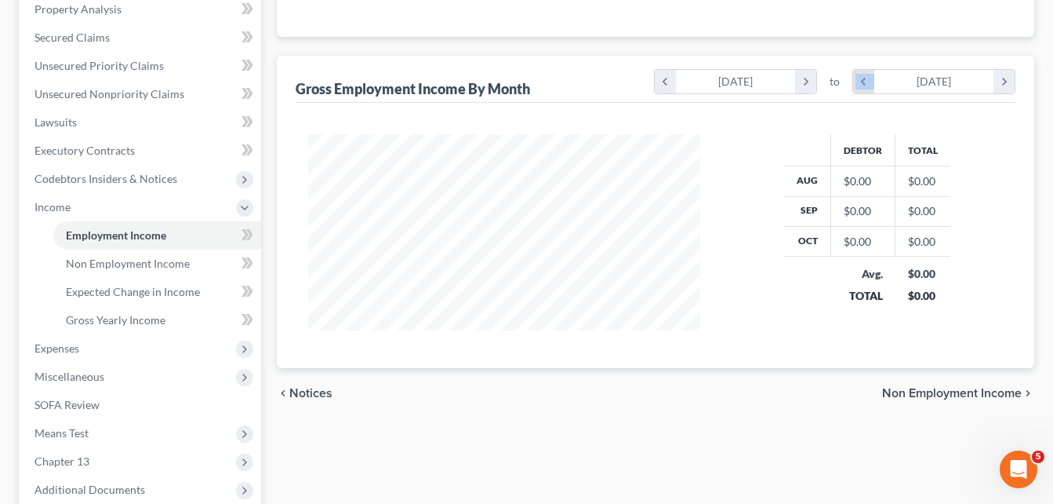
click at [857, 74] on icon "chevron_left" at bounding box center [863, 82] width 21 height 24
click at [668, 86] on icon "chevron_left" at bounding box center [665, 82] width 21 height 24
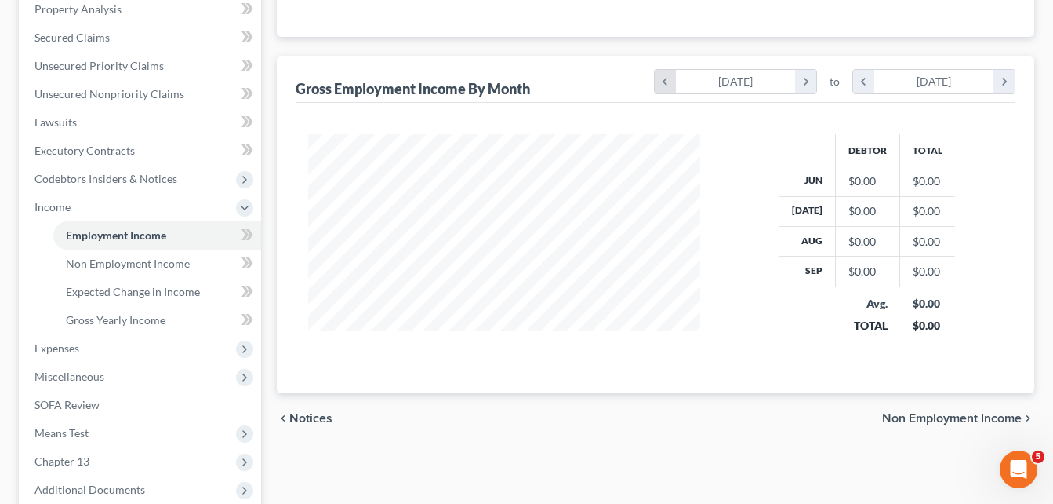
click at [668, 86] on icon "chevron_left" at bounding box center [665, 82] width 21 height 24
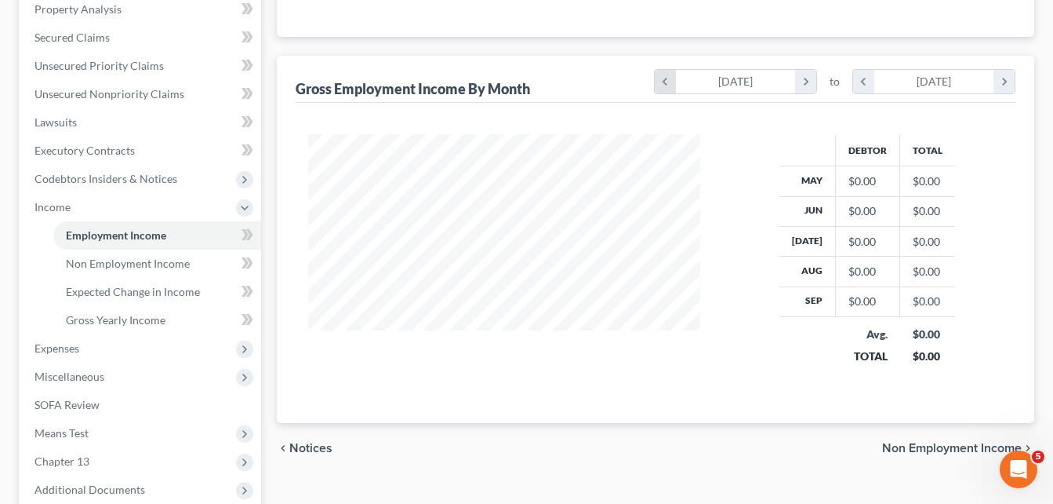
click at [668, 86] on icon "chevron_left" at bounding box center [665, 82] width 21 height 24
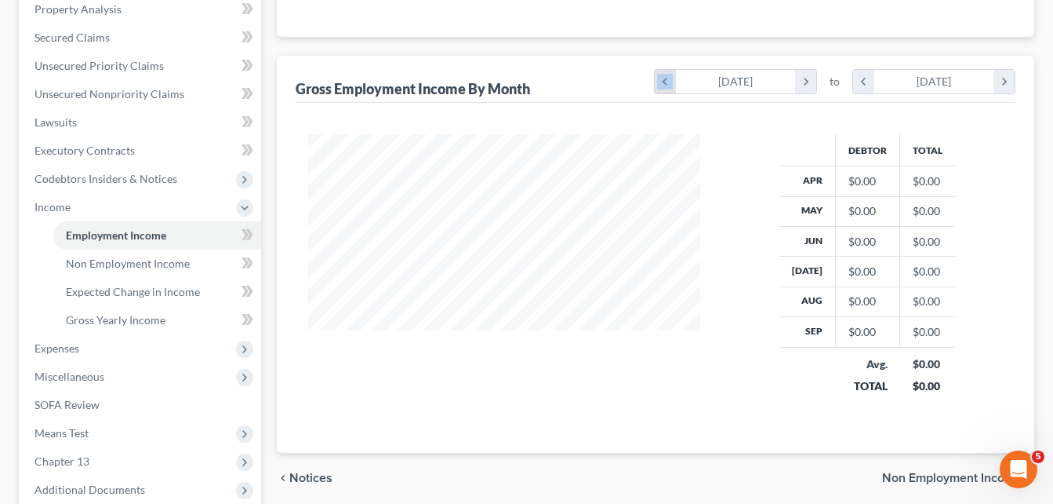
click at [668, 86] on icon "chevron_left" at bounding box center [665, 82] width 21 height 24
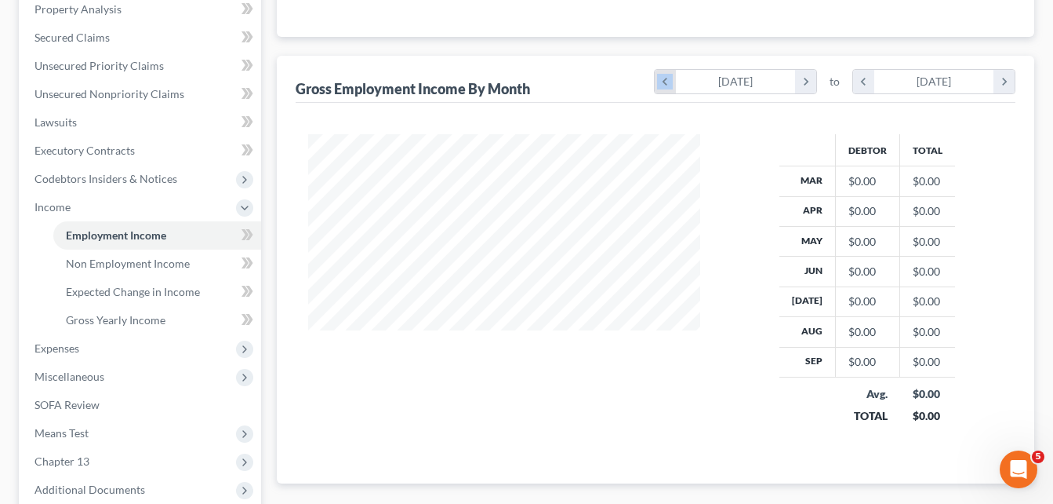
click at [668, 86] on icon "chevron_left" at bounding box center [665, 82] width 21 height 24
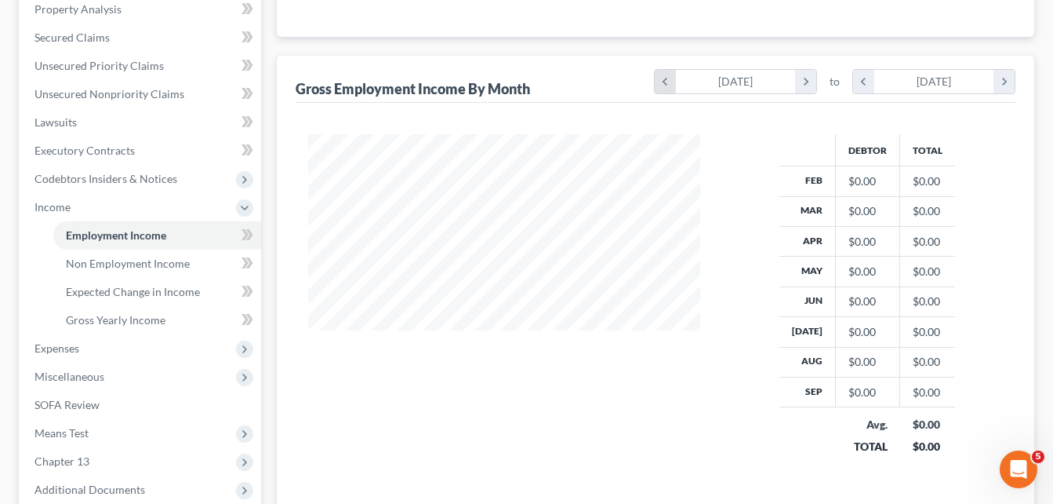
click at [668, 86] on icon "chevron_left" at bounding box center [665, 82] width 21 height 24
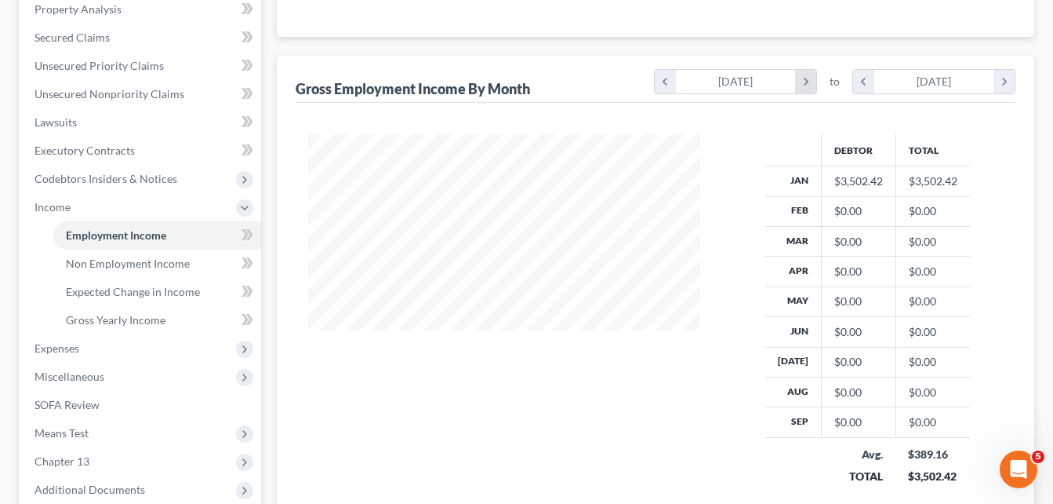
click at [799, 83] on icon "chevron_right" at bounding box center [805, 82] width 21 height 24
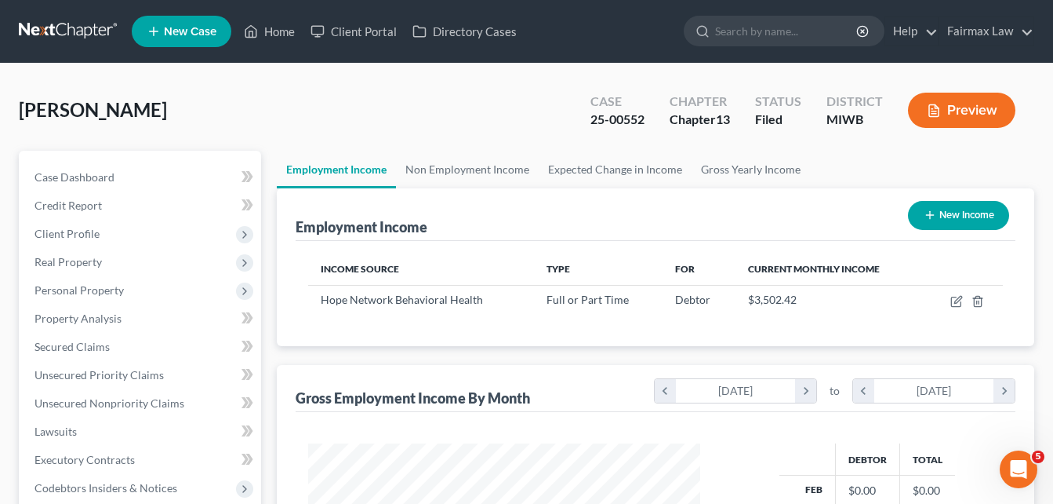
click at [950, 101] on button "Preview" at bounding box center [961, 110] width 107 height 35
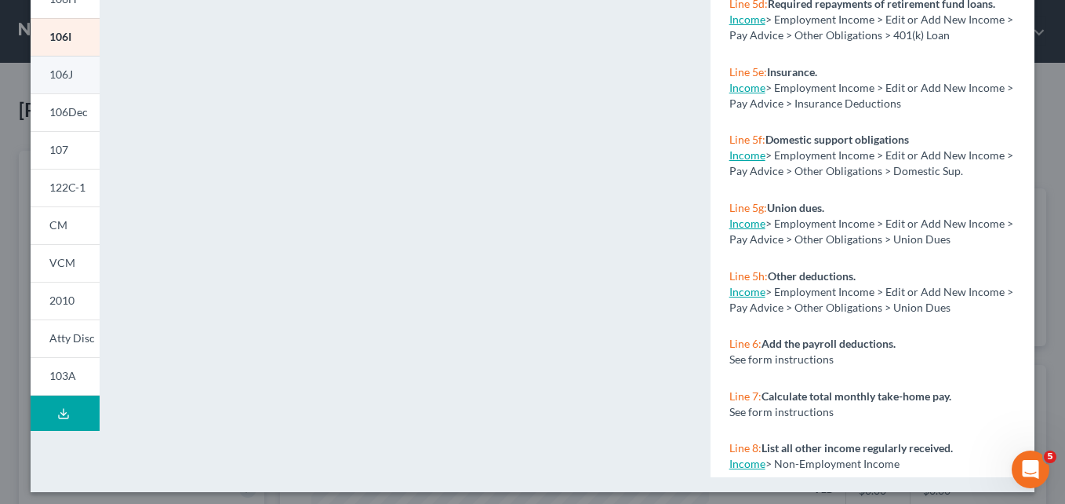
click at [66, 75] on span "106J" at bounding box center [61, 73] width 24 height 13
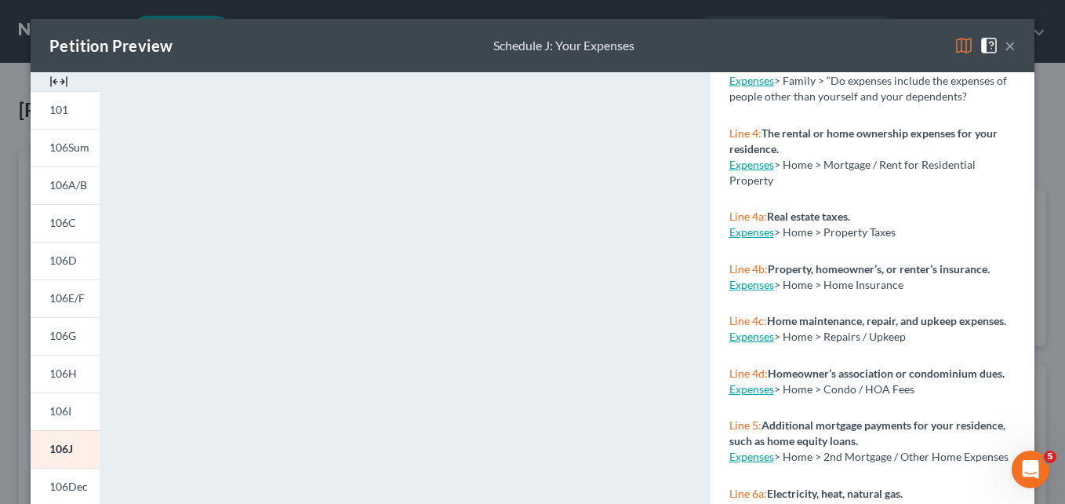
click at [1009, 44] on button "×" at bounding box center [1010, 45] width 11 height 19
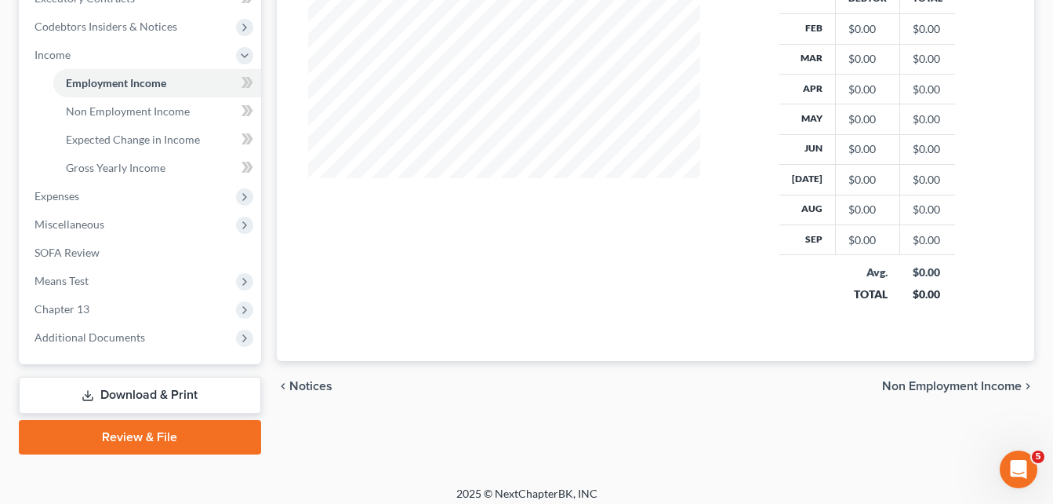
scroll to position [471, 0]
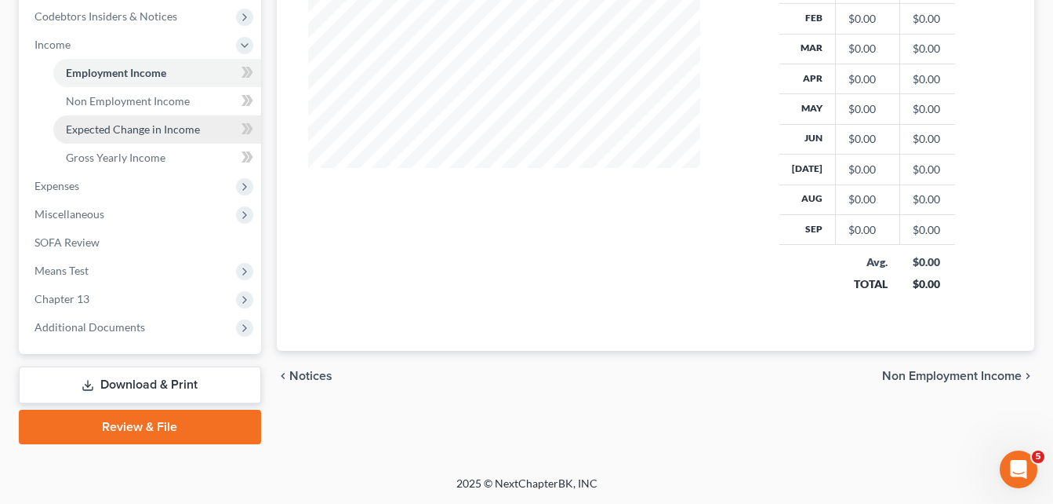
click at [155, 136] on link "Expected Change in Income" at bounding box center [157, 129] width 208 height 28
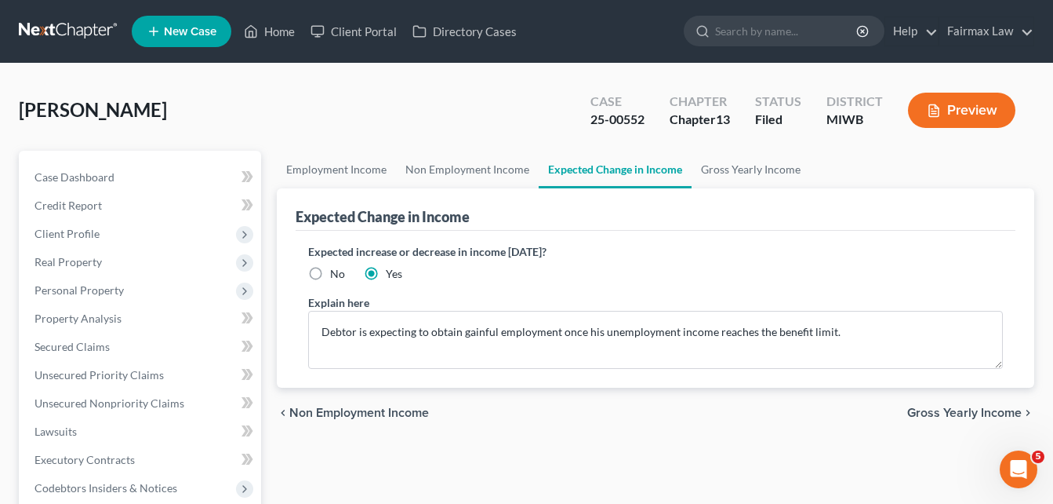
click at [330, 275] on label "No" at bounding box center [337, 274] width 15 height 16
click at [337, 275] on input "No" at bounding box center [342, 271] width 10 height 10
radio input "true"
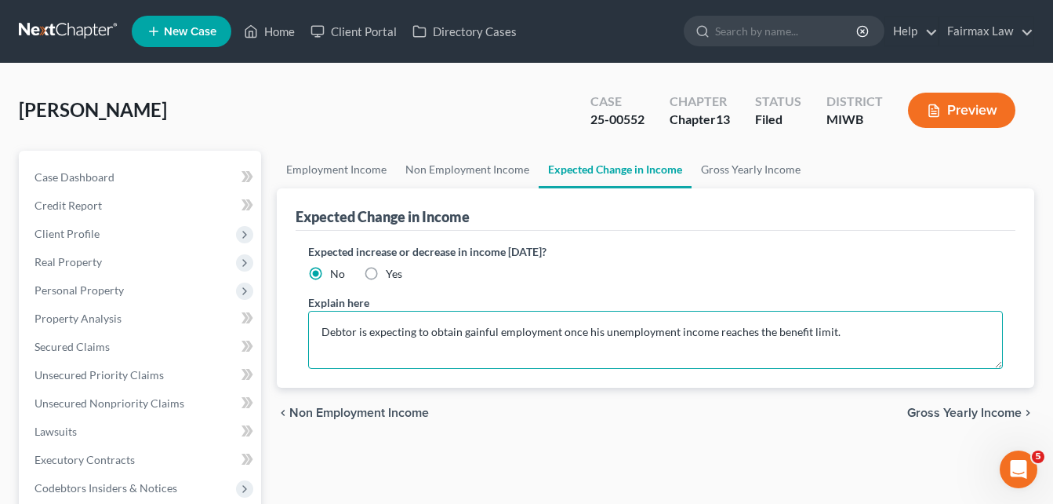
click at [853, 334] on textarea "Debtor is expecting to obtain gainful employment once his unemployment income r…" at bounding box center [655, 340] width 695 height 58
type textarea "D"
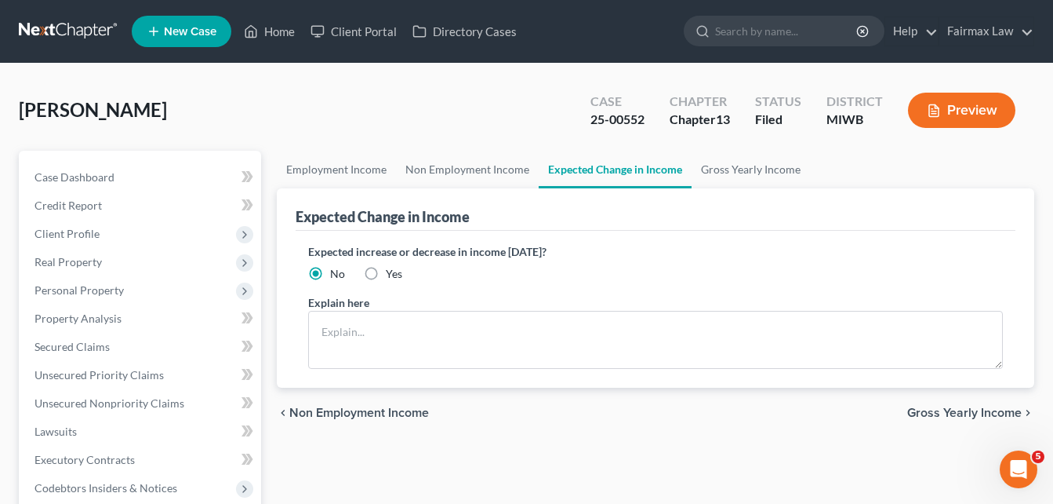
click at [977, 265] on div "Expected increase or decrease in income [DATE]? No Yes" at bounding box center [655, 262] width 695 height 38
click at [1050, 252] on div "[PERSON_NAME] Upgraded Case 25-00552 Chapter Chapter 13 Status [GEOGRAPHIC_DATA…" at bounding box center [526, 505] width 1053 height 883
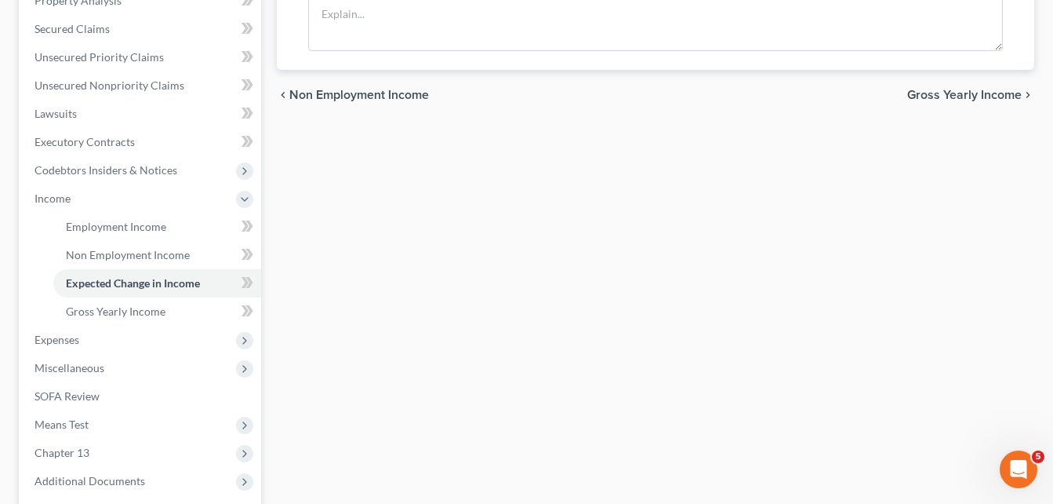
scroll to position [319, 0]
click at [129, 352] on span "Miscellaneous" at bounding box center [141, 366] width 239 height 28
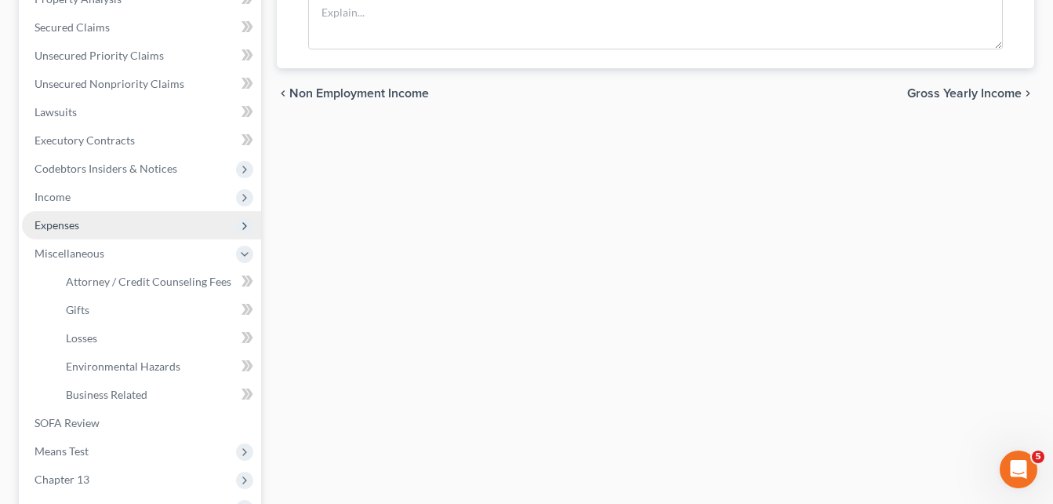
click at [114, 217] on span "Expenses" at bounding box center [141, 225] width 239 height 28
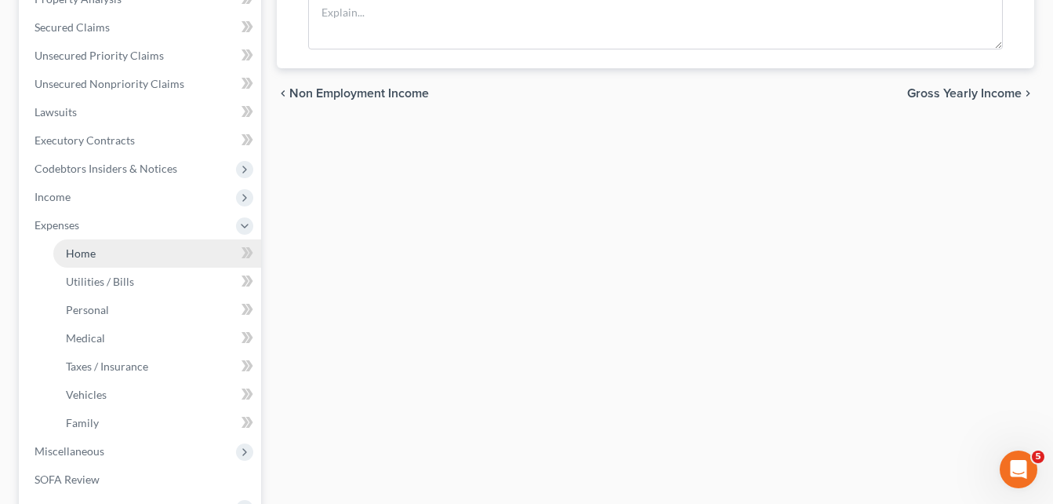
click at [105, 263] on link "Home" at bounding box center [157, 253] width 208 height 28
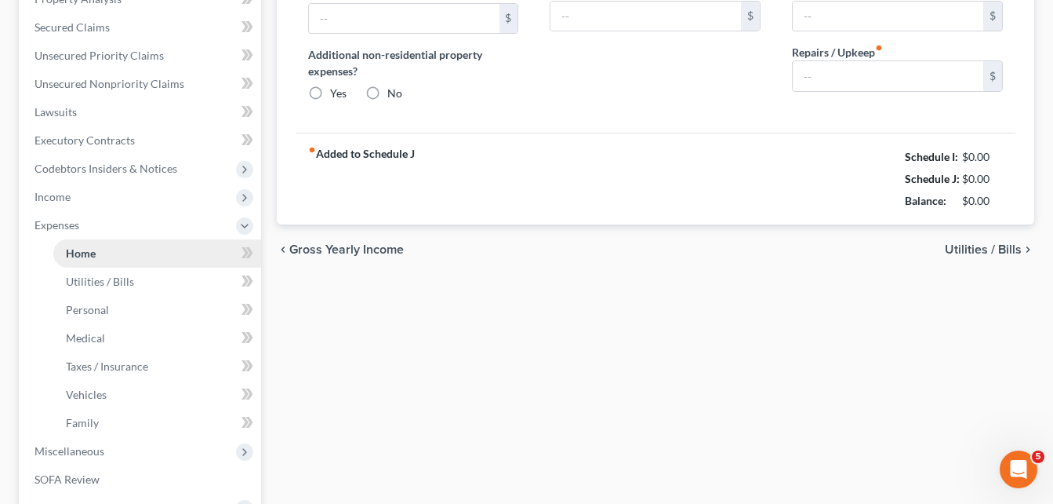
scroll to position [240, 0]
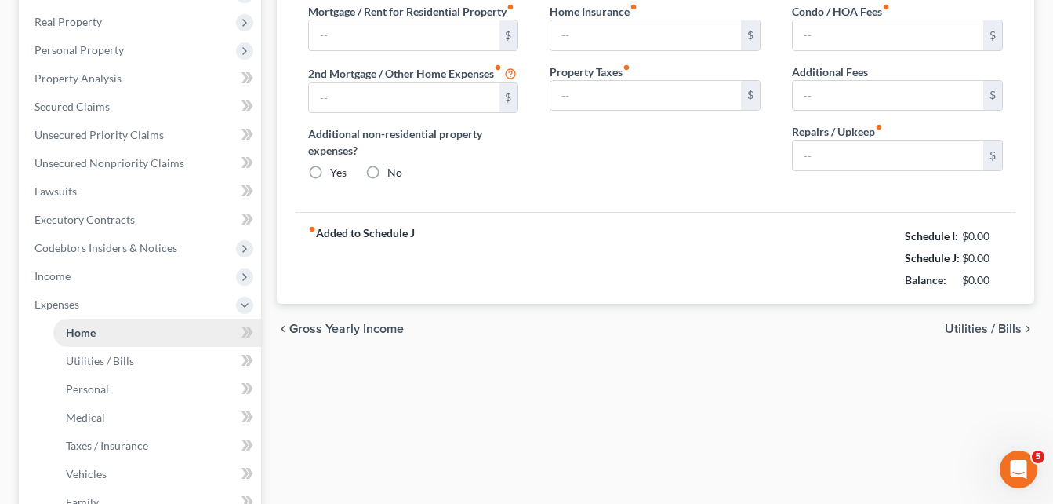
type input "0.00"
radio input "true"
type input "400.00"
type input "0.00"
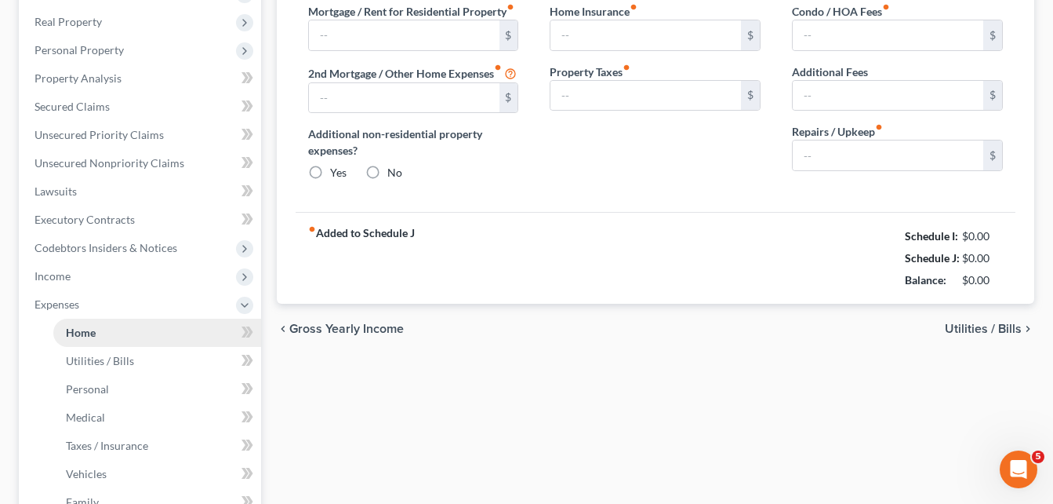
type input "0.00"
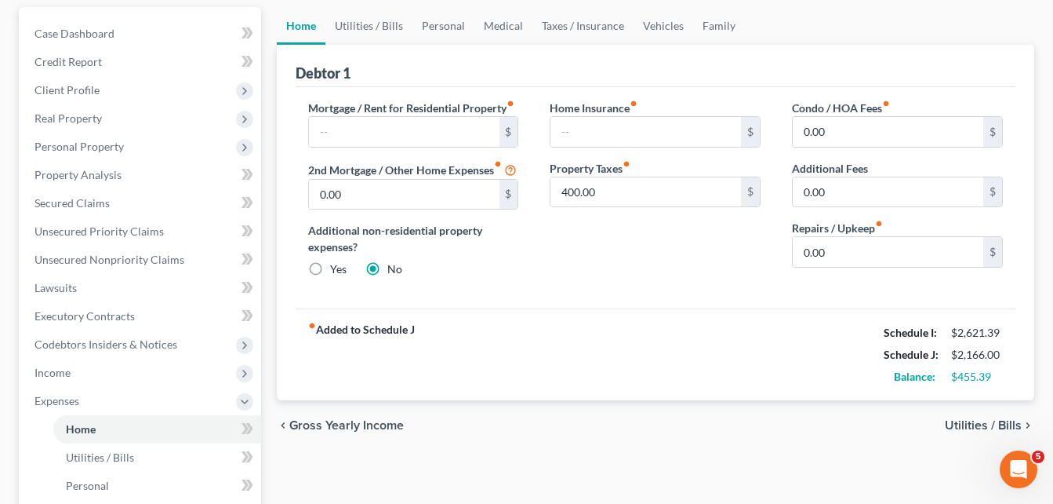
scroll to position [146, 0]
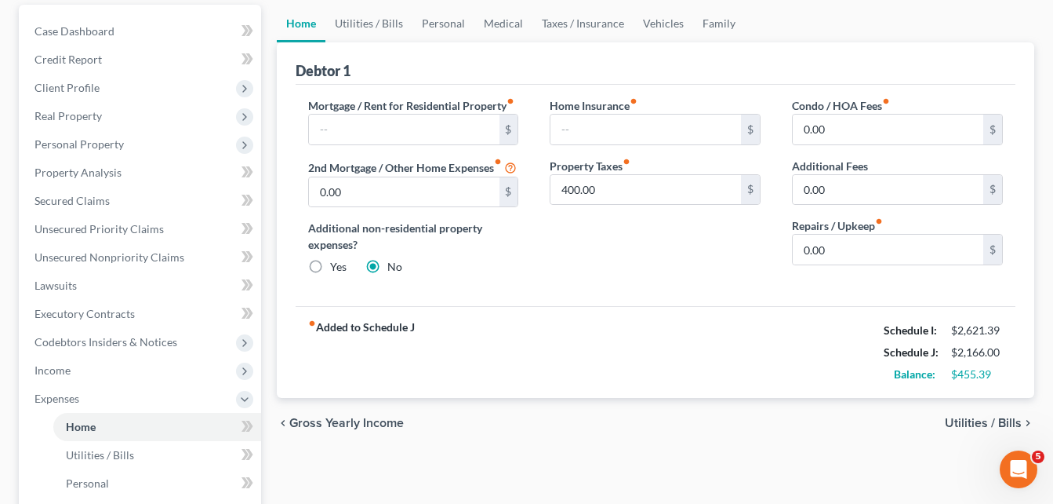
click at [973, 429] on span "Utilities / Bills" at bounding box center [983, 423] width 77 height 13
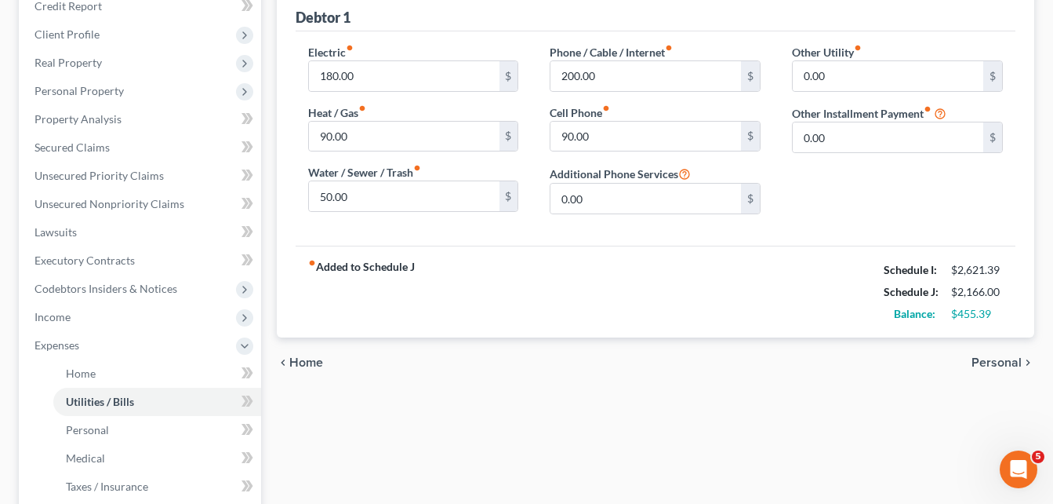
scroll to position [202, 0]
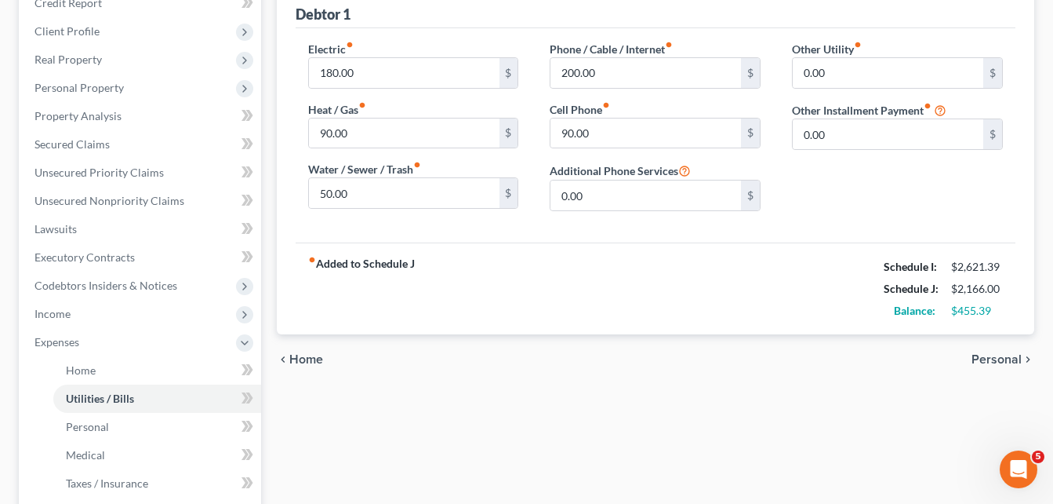
click at [1018, 358] on span "Personal" at bounding box center [997, 359] width 50 height 13
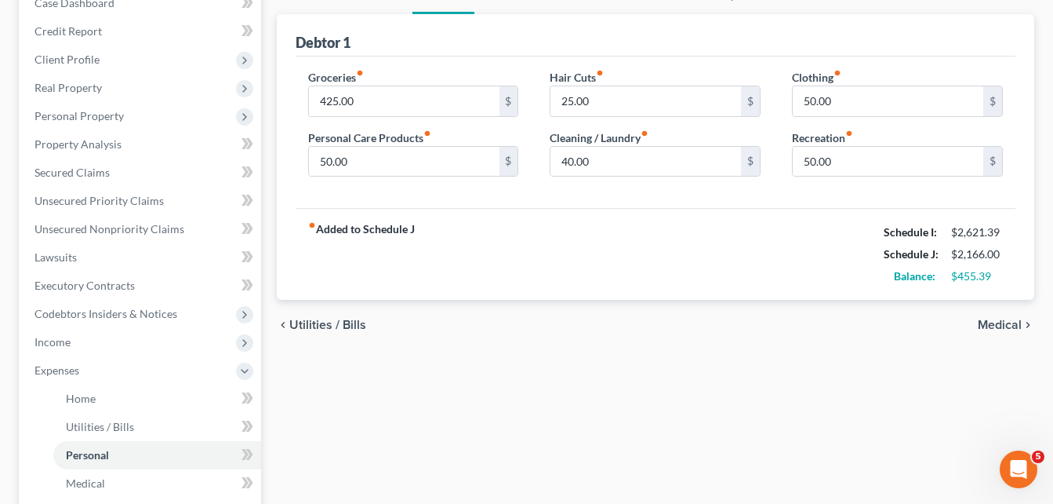
scroll to position [178, 0]
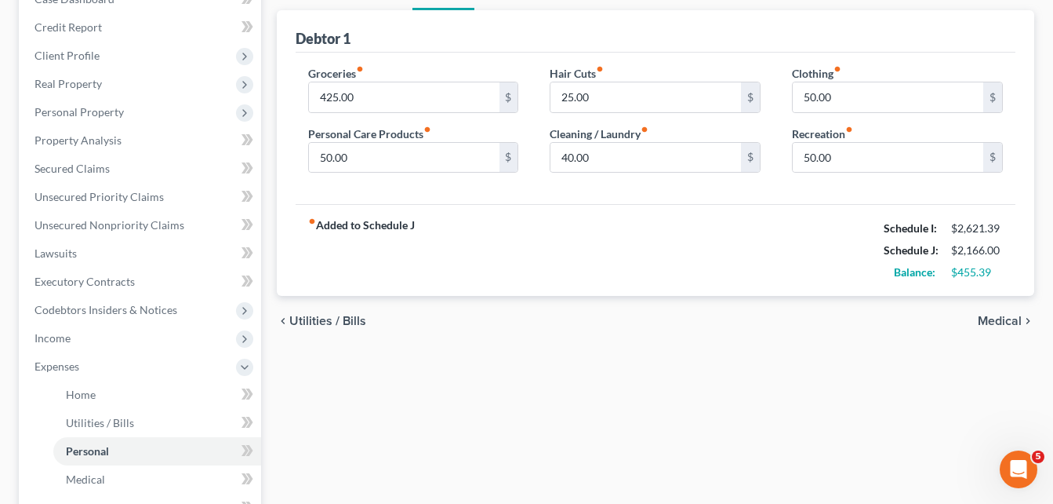
click at [985, 318] on span "Medical" at bounding box center [1000, 321] width 44 height 13
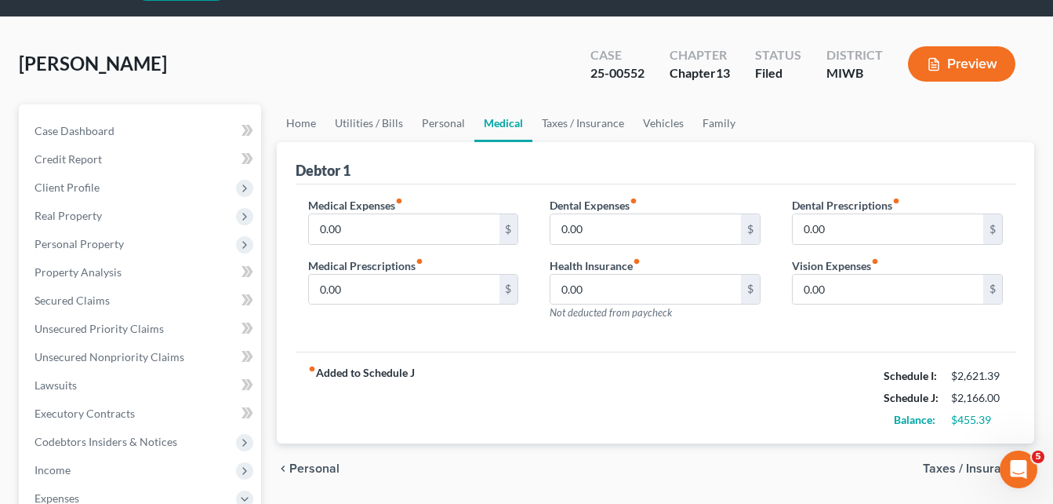
scroll to position [59, 0]
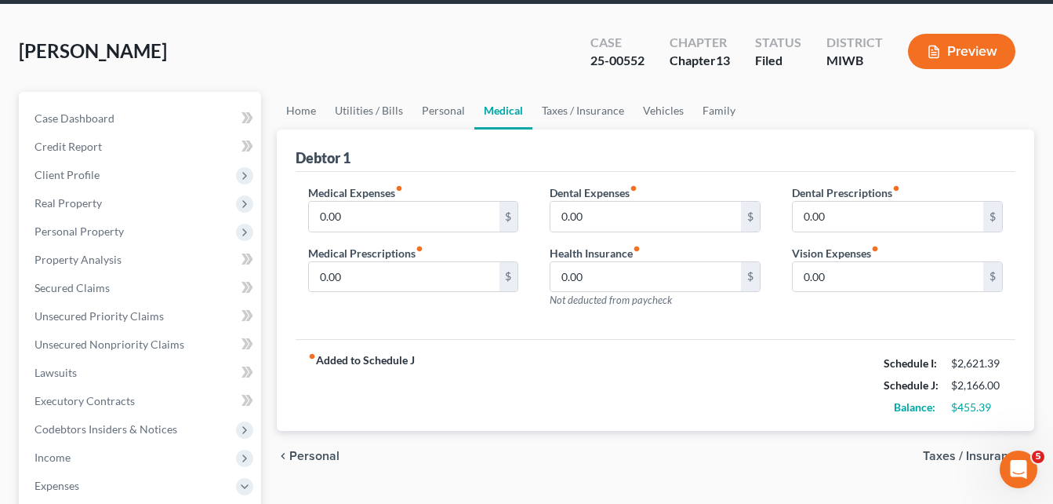
click at [936, 453] on span "Taxes / Insurance" at bounding box center [972, 455] width 99 height 13
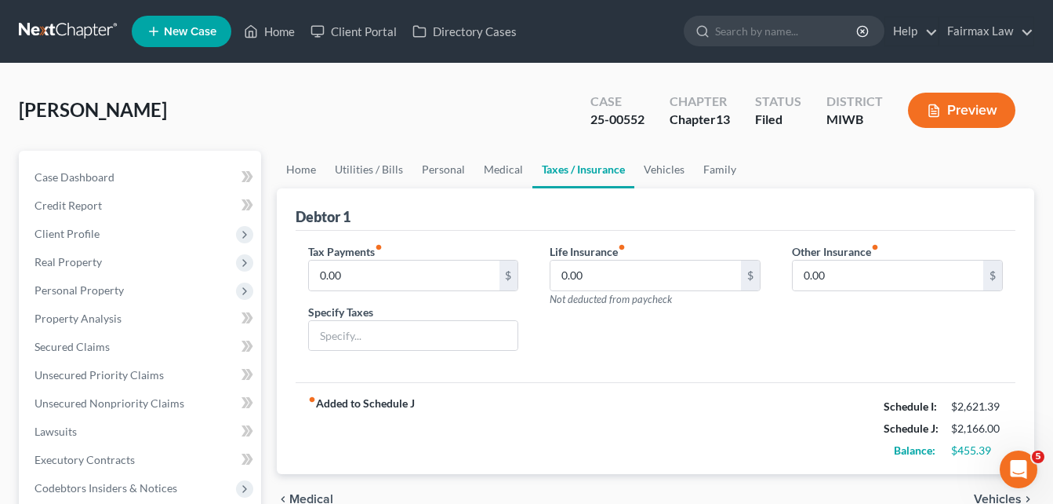
click at [297, 493] on span "Medical" at bounding box center [311, 499] width 44 height 13
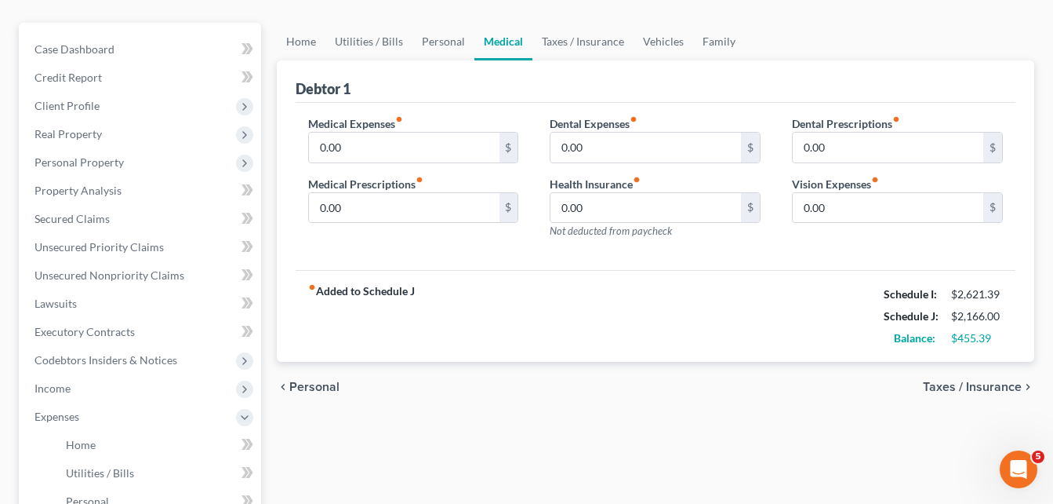
scroll to position [129, 0]
click at [321, 379] on span "Personal" at bounding box center [314, 385] width 50 height 13
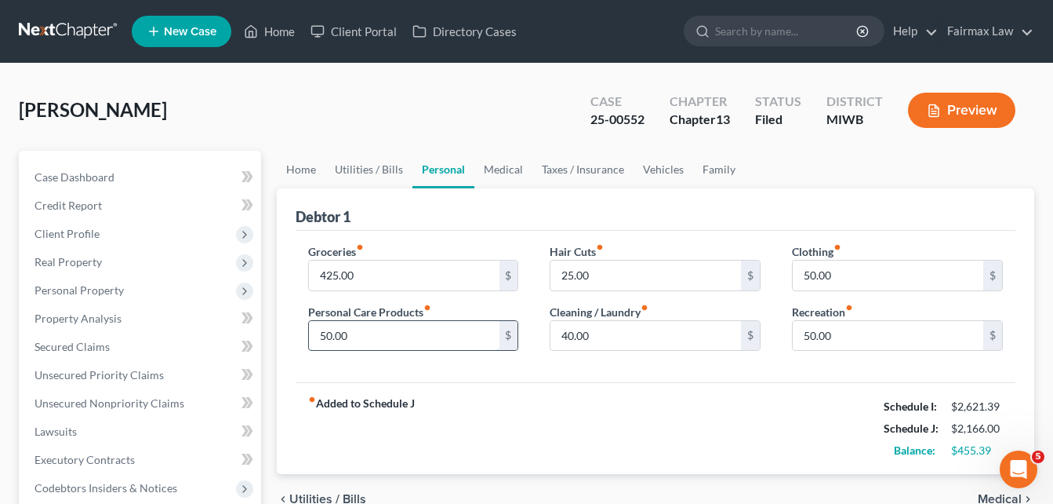
click at [363, 330] on input "50.00" at bounding box center [404, 336] width 191 height 30
type input "0"
type input "25.00"
type input "10.00"
type input "20.00"
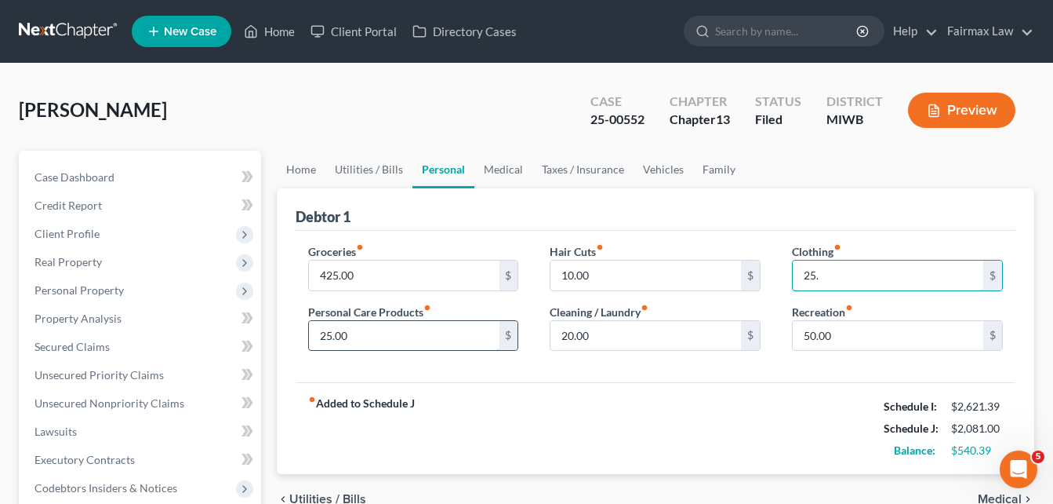
type input "25.00"
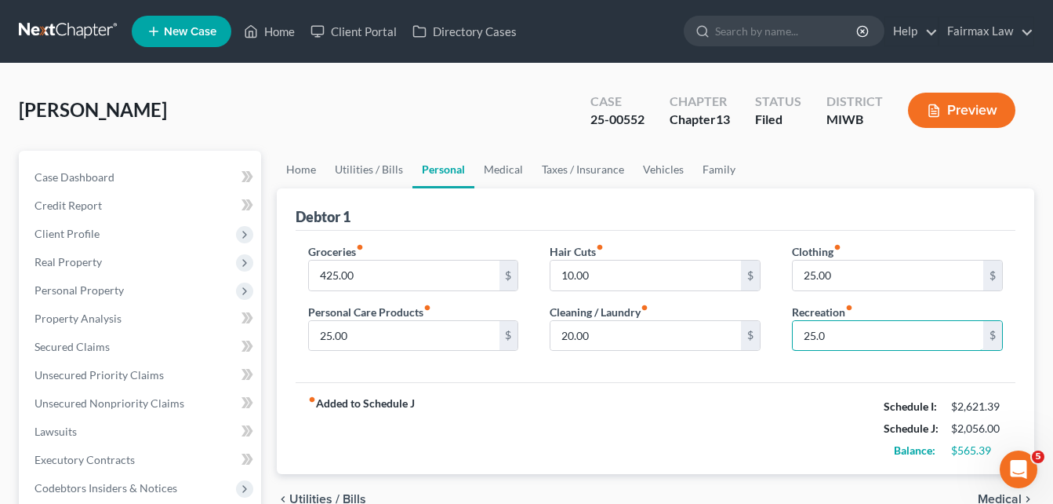
type input "25.00"
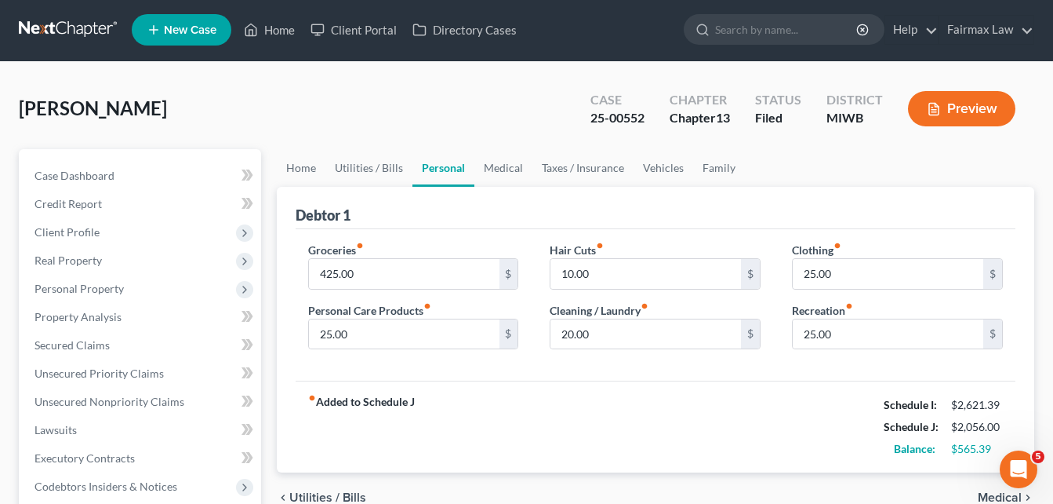
click at [309, 496] on span "Utilities / Bills" at bounding box center [327, 497] width 77 height 13
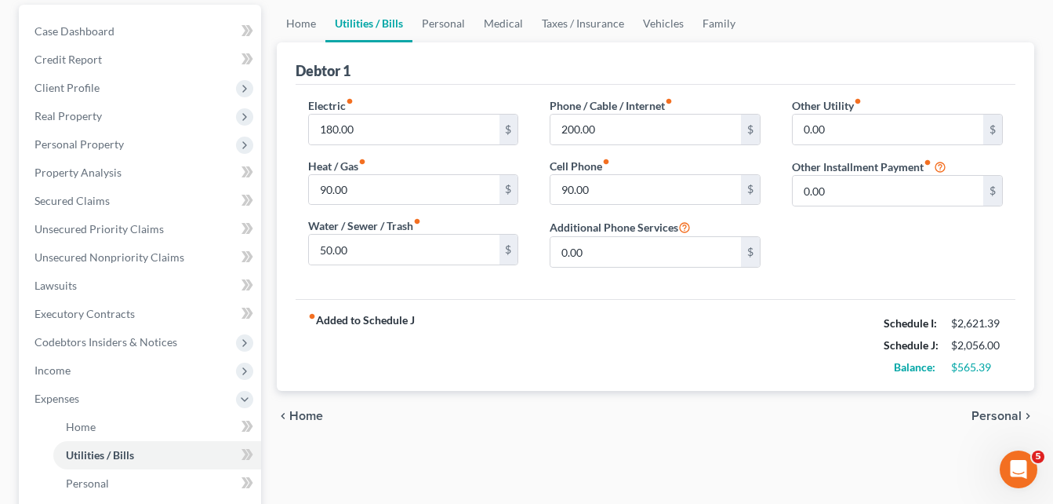
scroll to position [147, 0]
click at [1015, 413] on span "Personal" at bounding box center [997, 414] width 50 height 13
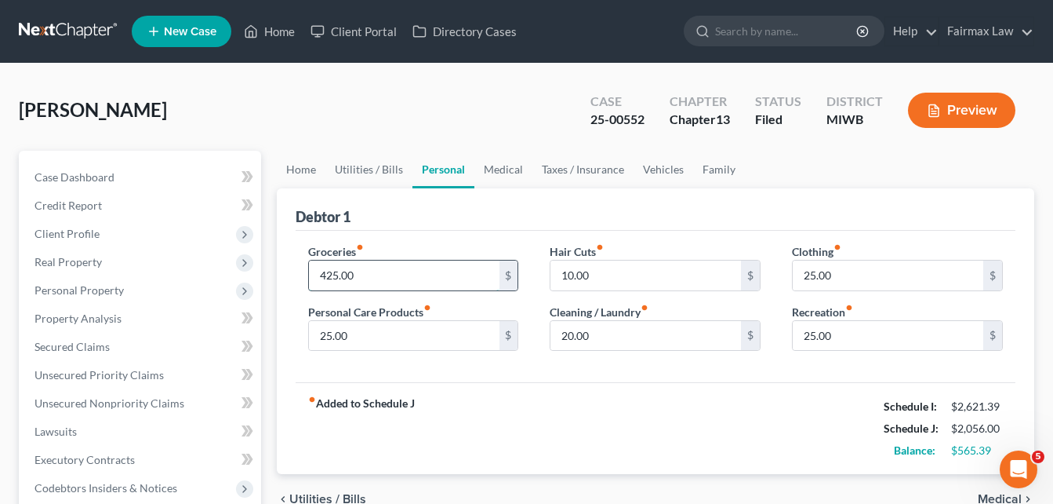
click at [362, 273] on input "425.00" at bounding box center [404, 275] width 191 height 30
type input "375.00"
click at [326, 486] on div "chevron_left Utilities / Bills Medical chevron_right" at bounding box center [656, 499] width 758 height 50
click at [325, 499] on span "Utilities / Bills" at bounding box center [327, 499] width 77 height 13
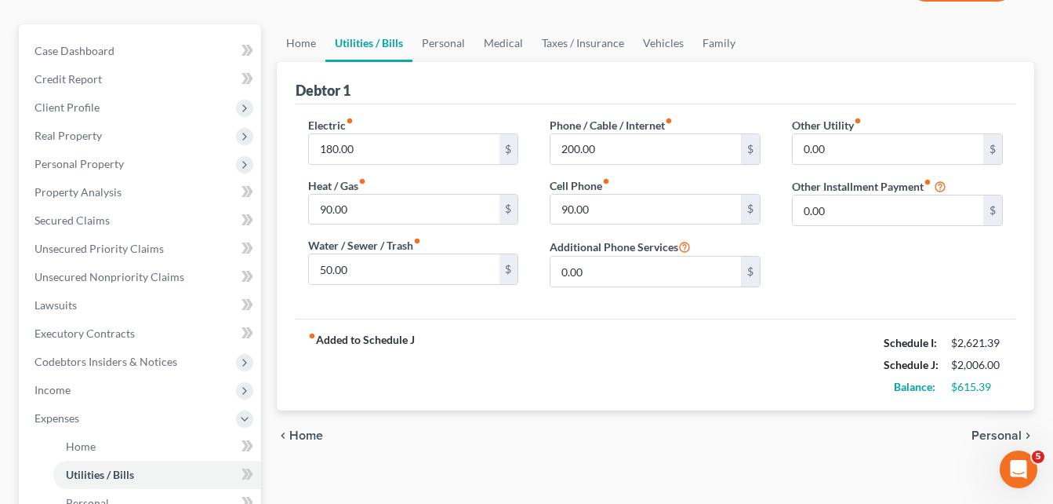
scroll to position [132, 0]
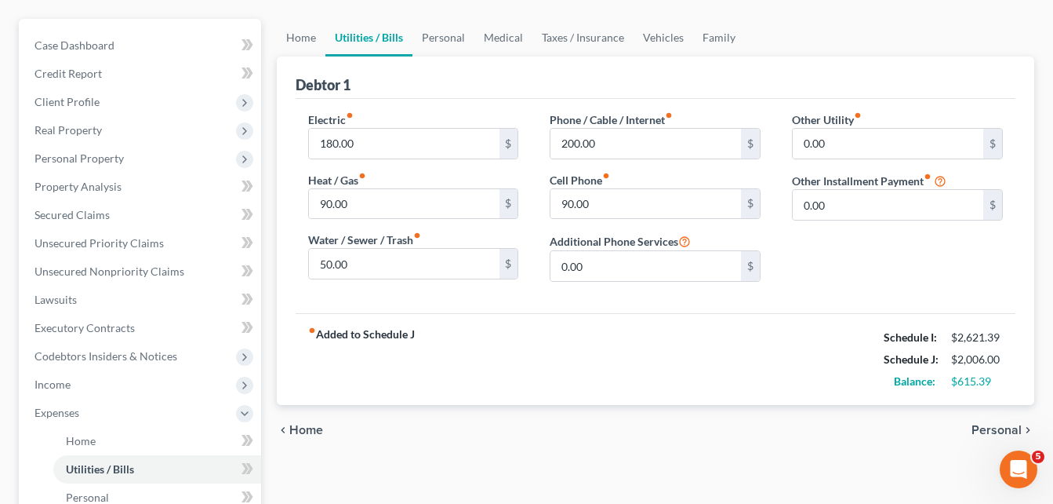
click at [998, 429] on span "Personal" at bounding box center [997, 430] width 50 height 13
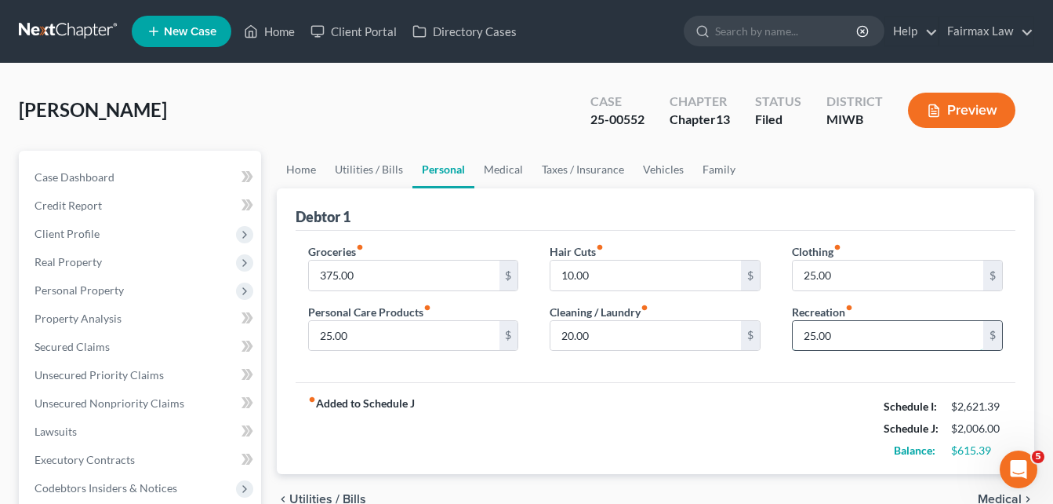
click at [866, 341] on input "25.00" at bounding box center [888, 336] width 191 height 30
type input "20.00"
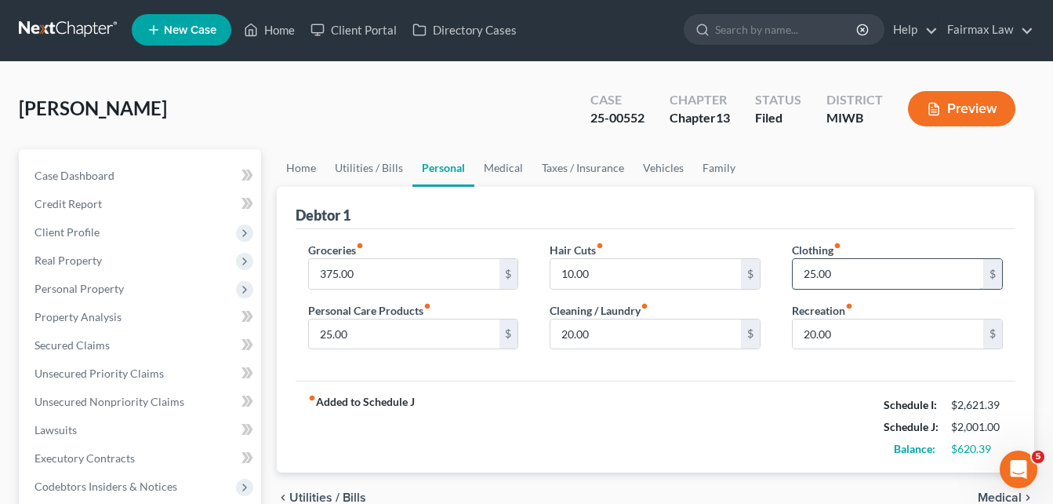
click at [818, 276] on input "25.00" at bounding box center [888, 274] width 191 height 30
click at [833, 282] on input "20." at bounding box center [888, 274] width 191 height 30
type input "0"
type input "20.00"
click at [406, 337] on input "25.00" at bounding box center [404, 334] width 191 height 30
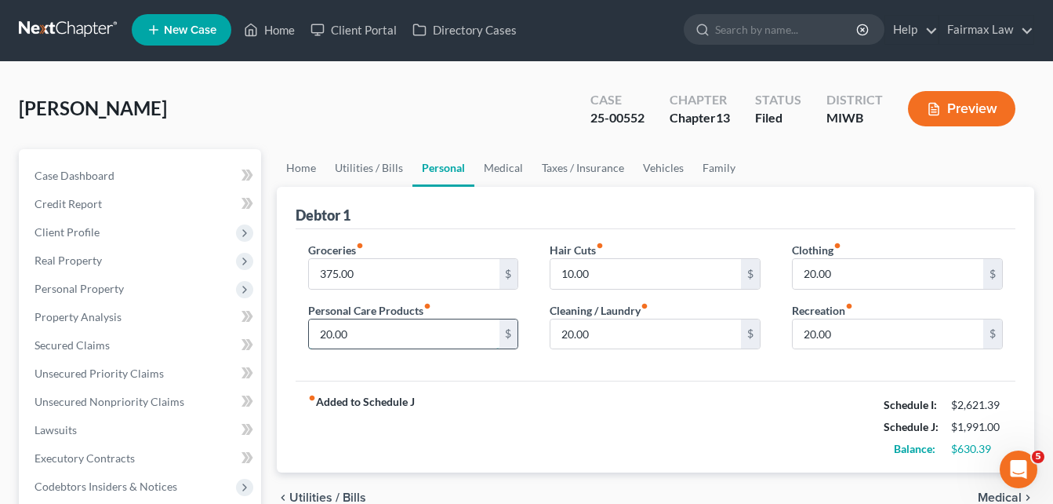
type input "20.00"
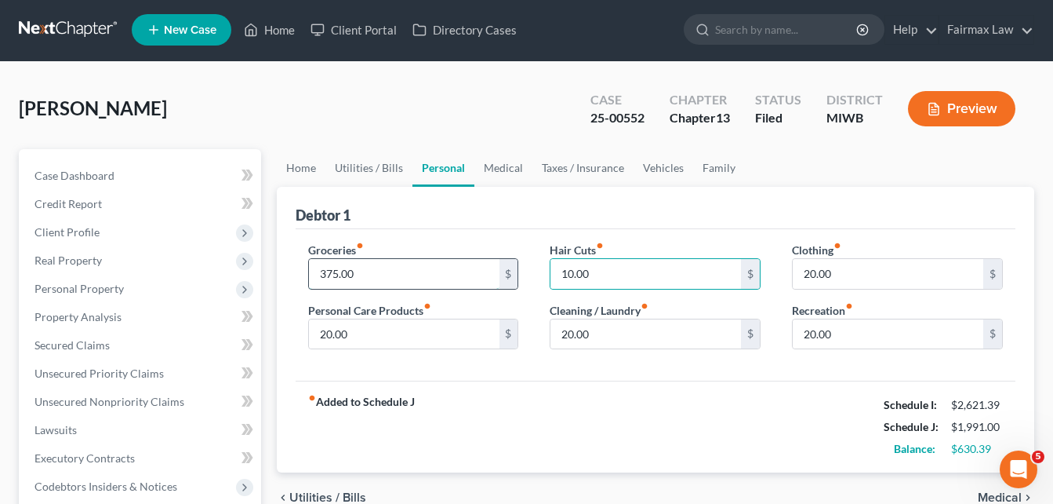
click at [332, 271] on input "375.00" at bounding box center [404, 274] width 191 height 30
type input "355.00"
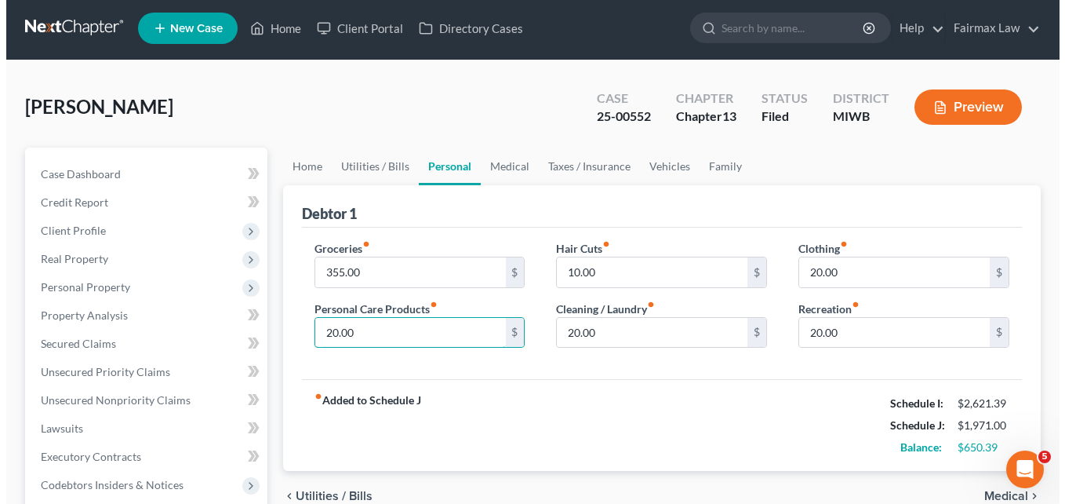
scroll to position [0, 0]
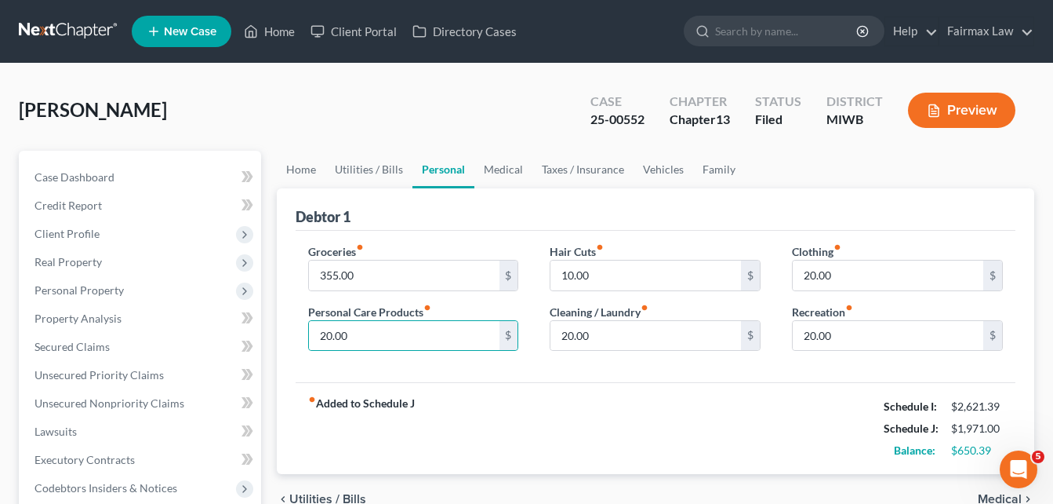
click at [963, 112] on button "Preview" at bounding box center [961, 110] width 107 height 35
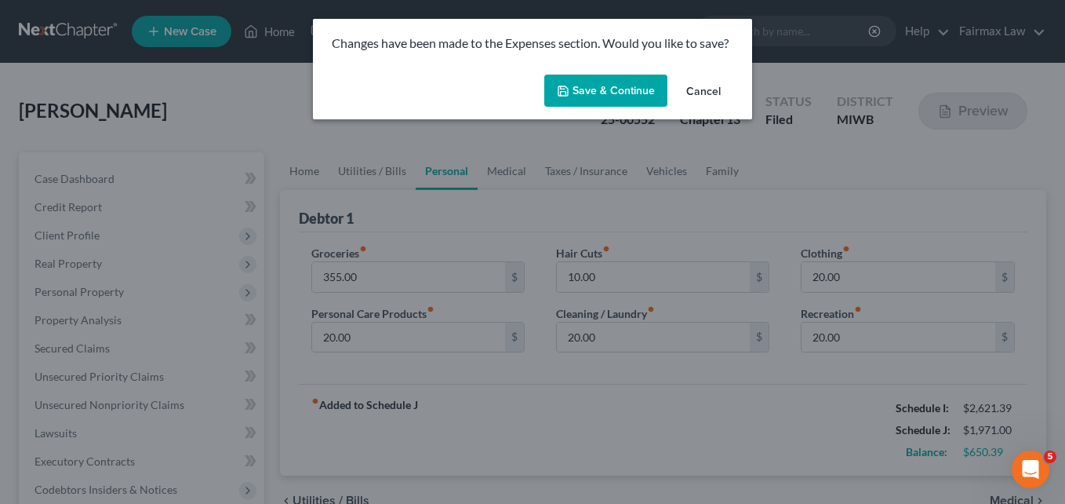
click at [608, 95] on button "Save & Continue" at bounding box center [605, 91] width 123 height 33
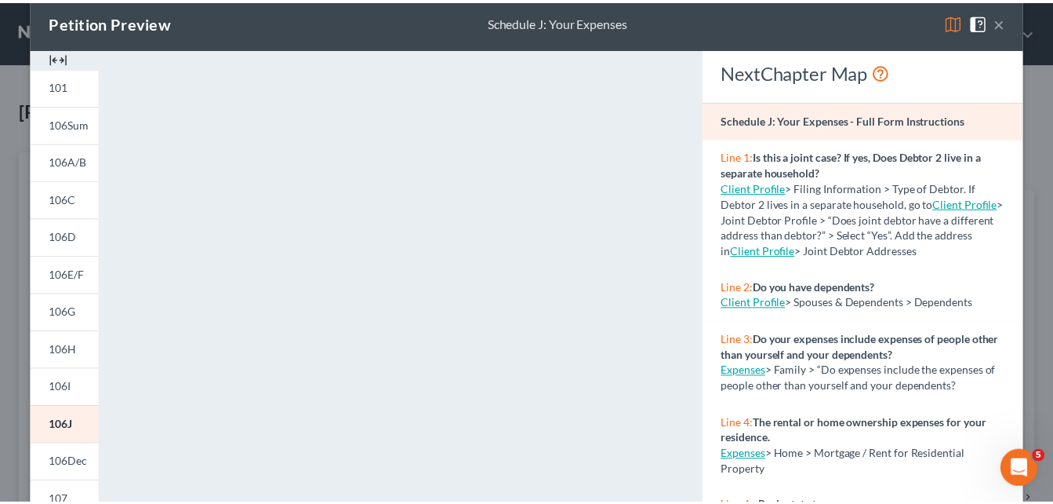
scroll to position [12, 0]
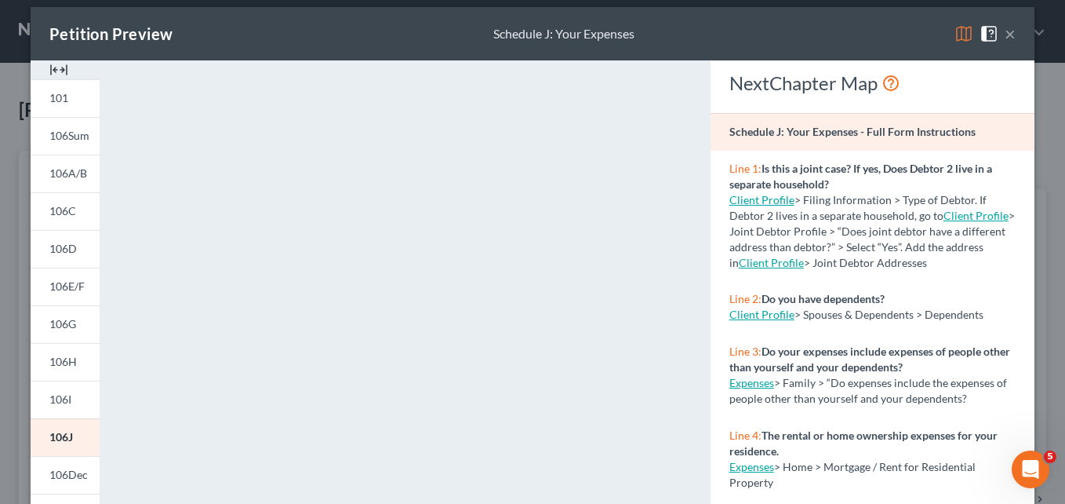
click at [1005, 31] on button "×" at bounding box center [1010, 33] width 11 height 19
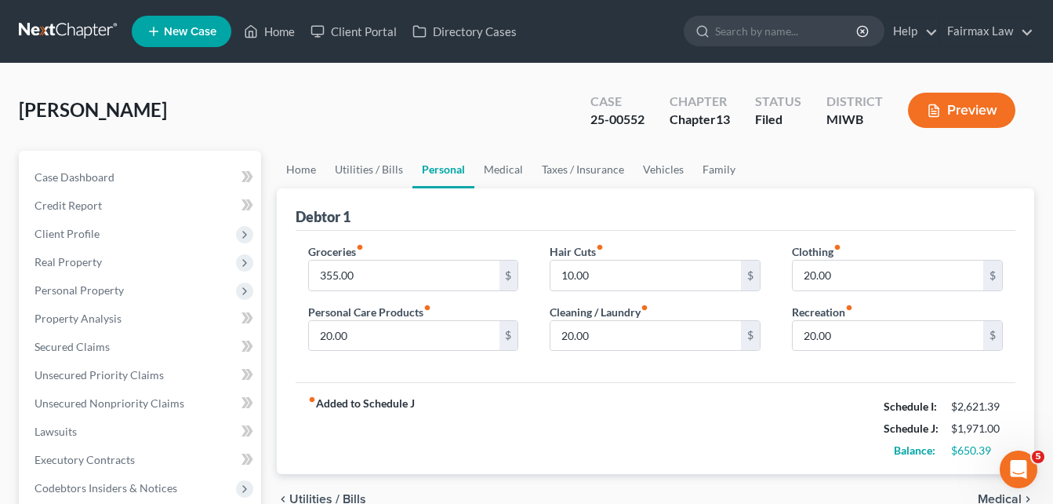
drag, startPoint x: 1056, startPoint y: 173, endPoint x: 1007, endPoint y: 152, distance: 52.7
click at [1007, 152] on ul "Home Utilities / Bills Personal Medical Taxes / Insurance Vehicles Family" at bounding box center [656, 170] width 758 height 38
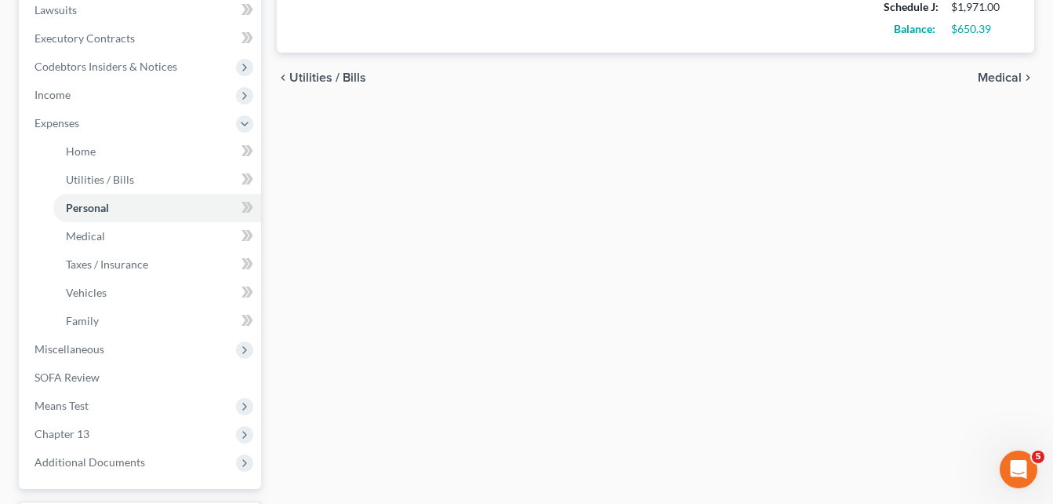
scroll to position [556, 0]
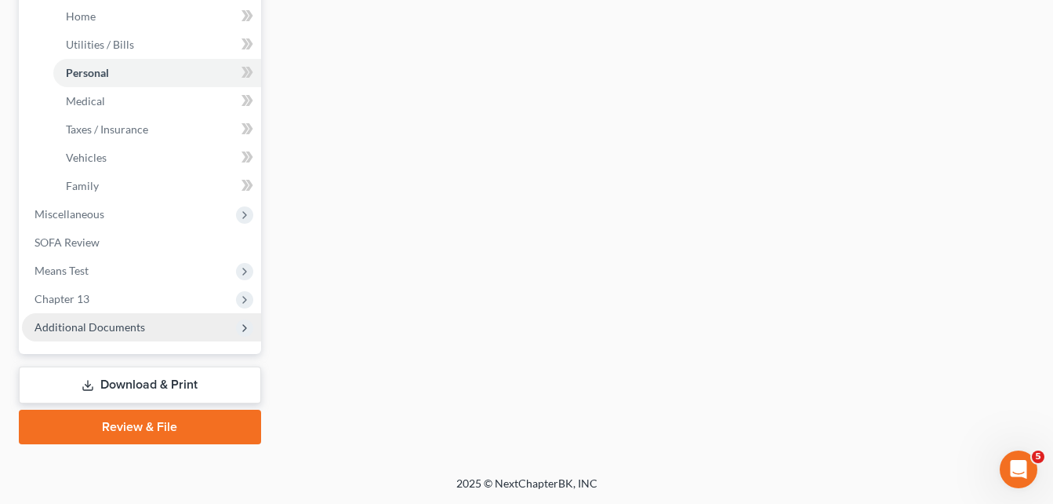
click at [122, 325] on span "Additional Documents" at bounding box center [90, 326] width 111 height 13
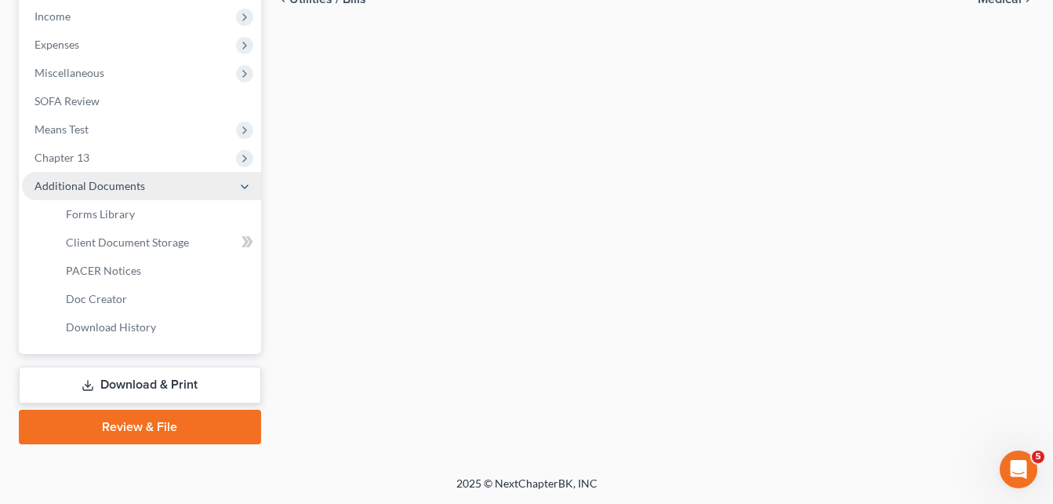
scroll to position [500, 0]
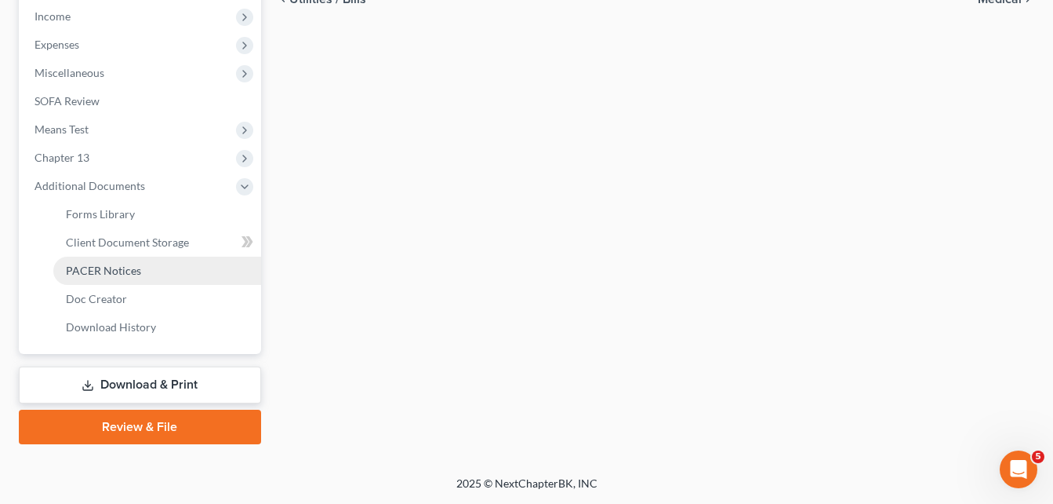
click at [129, 264] on span "PACER Notices" at bounding box center [103, 270] width 75 height 13
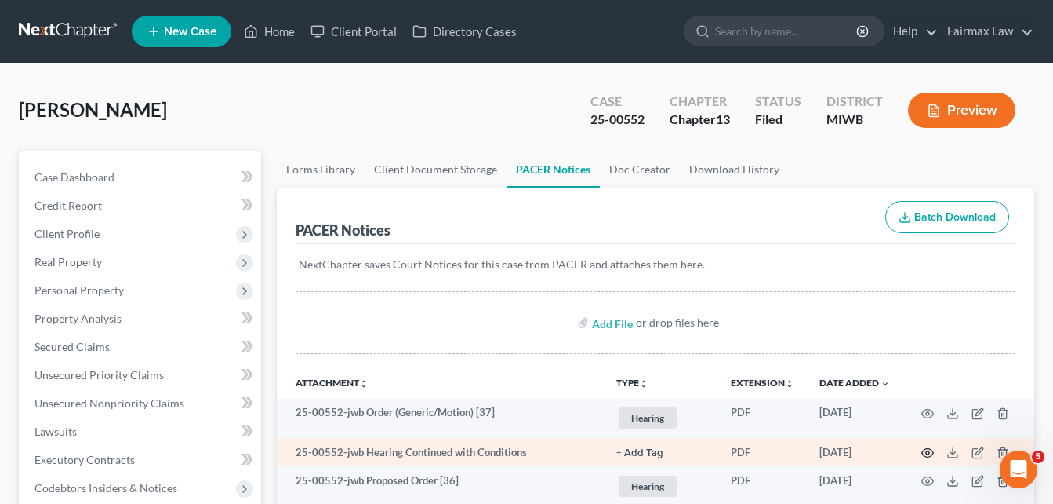
click at [931, 451] on icon "button" at bounding box center [928, 452] width 13 height 13
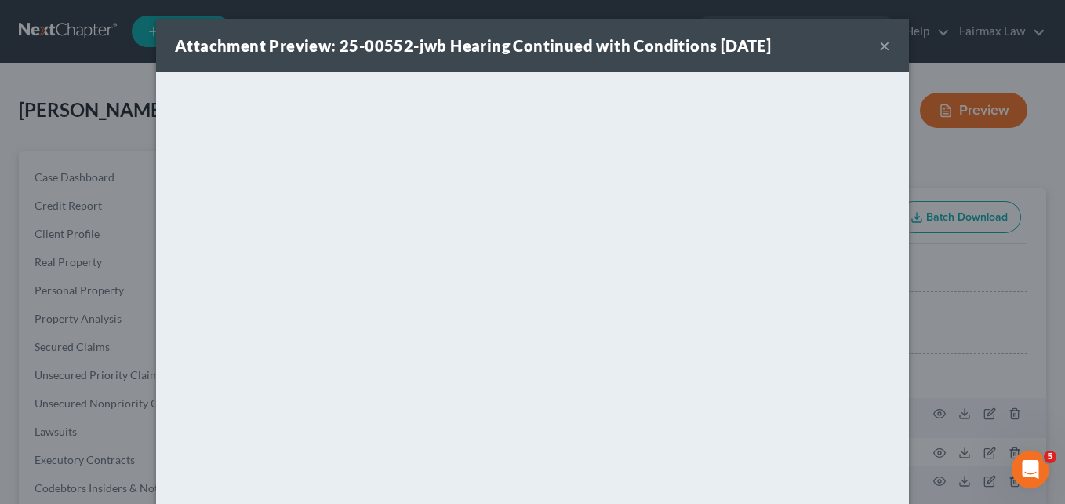
click at [879, 49] on button "×" at bounding box center [884, 45] width 11 height 19
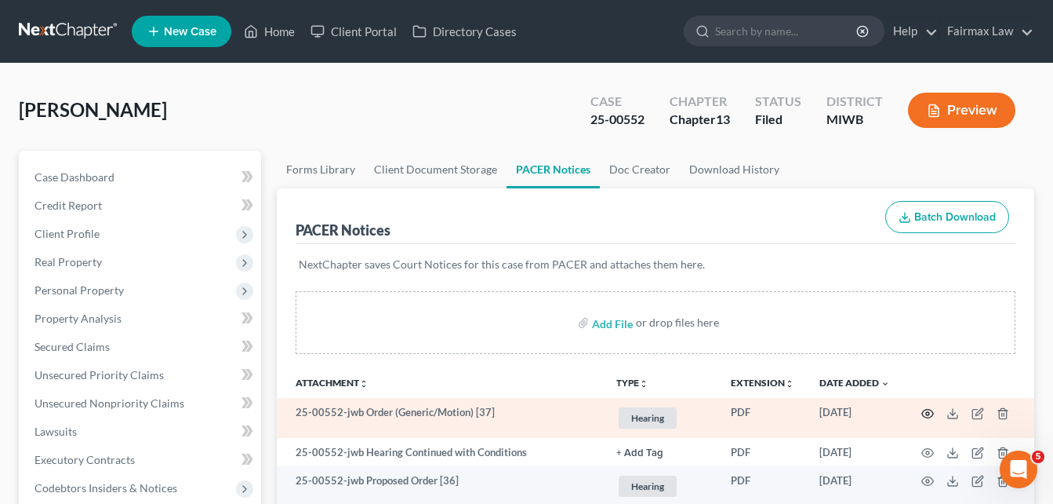
click at [928, 414] on icon "button" at bounding box center [928, 413] width 13 height 13
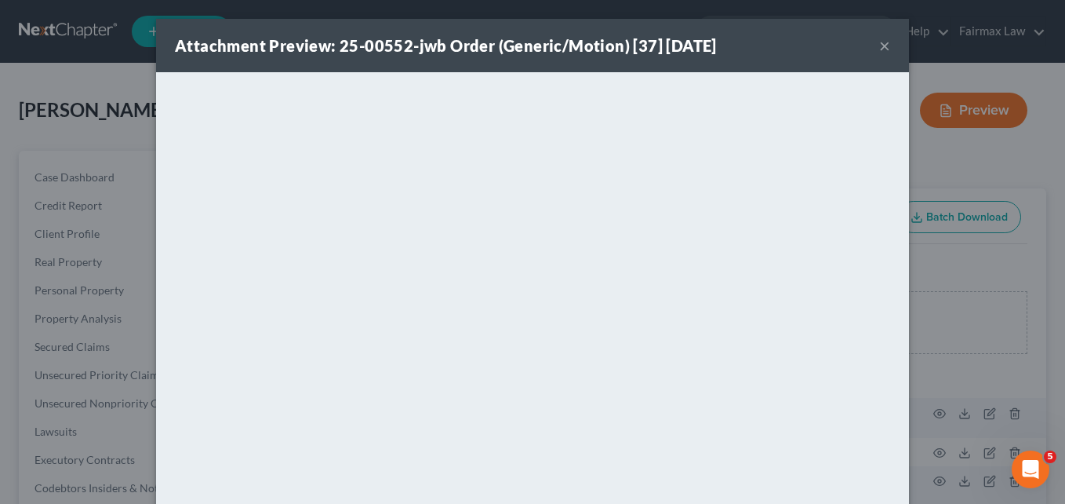
click at [879, 44] on button "×" at bounding box center [884, 45] width 11 height 19
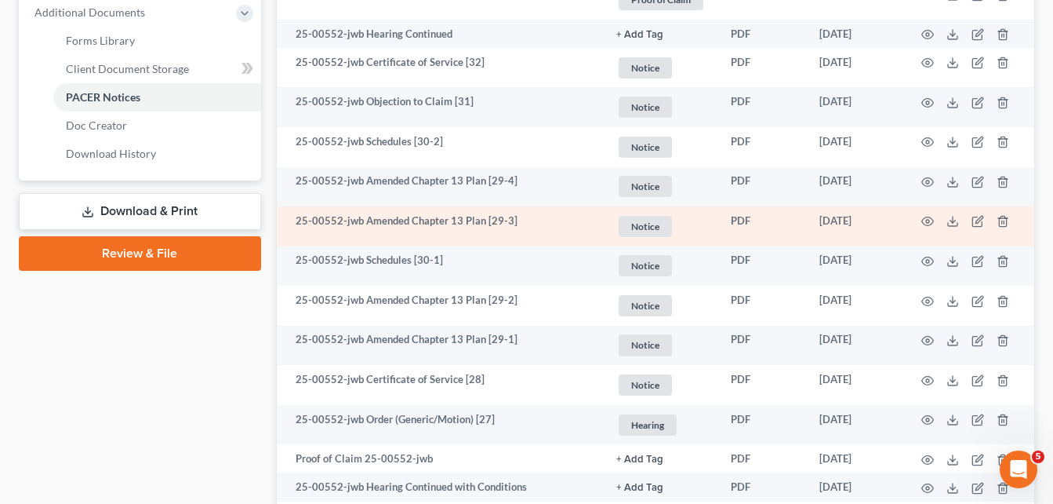
scroll to position [677, 0]
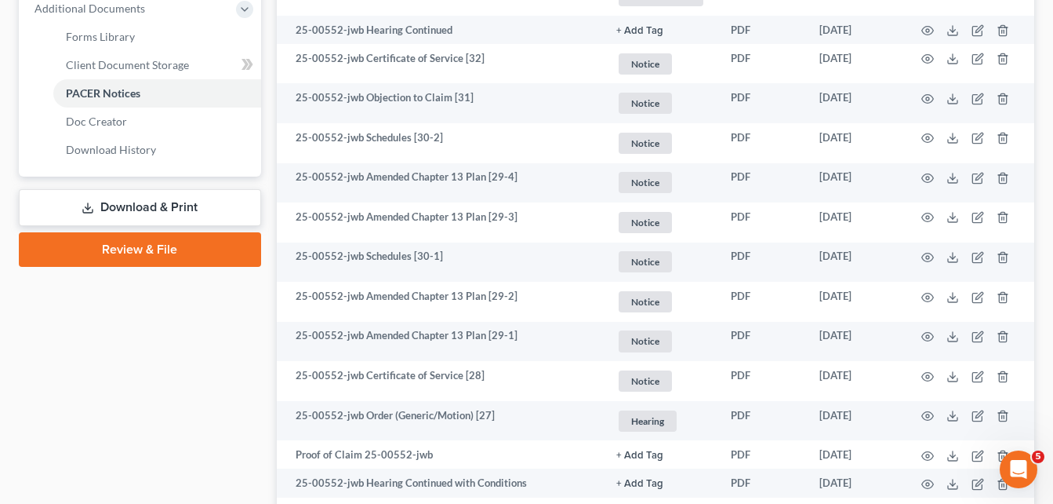
click at [106, 211] on link "Download & Print" at bounding box center [140, 207] width 242 height 37
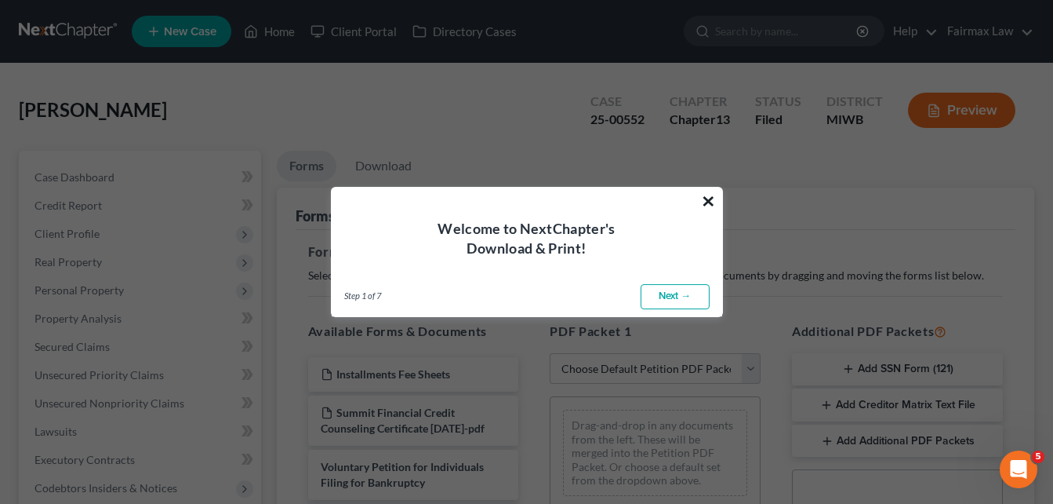
click at [703, 208] on button "×" at bounding box center [708, 200] width 15 height 25
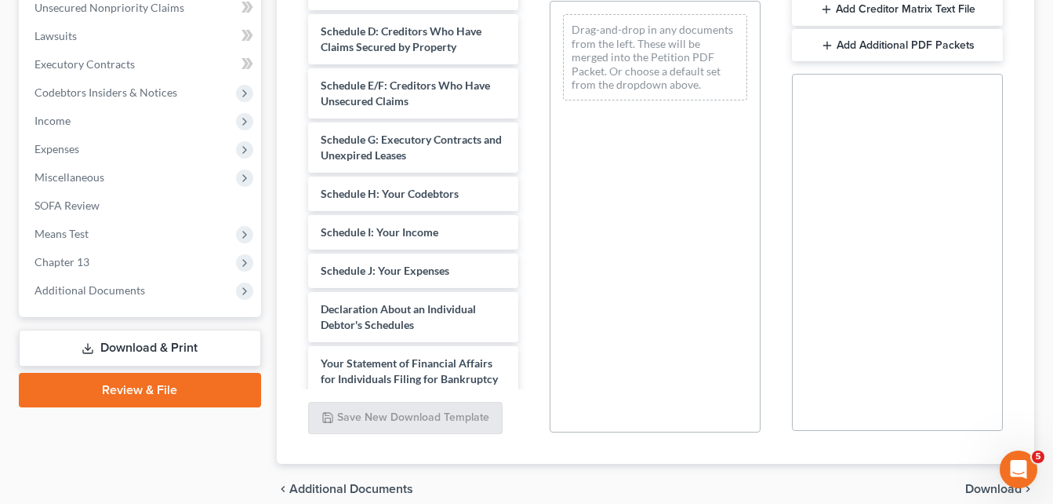
scroll to position [272, 0]
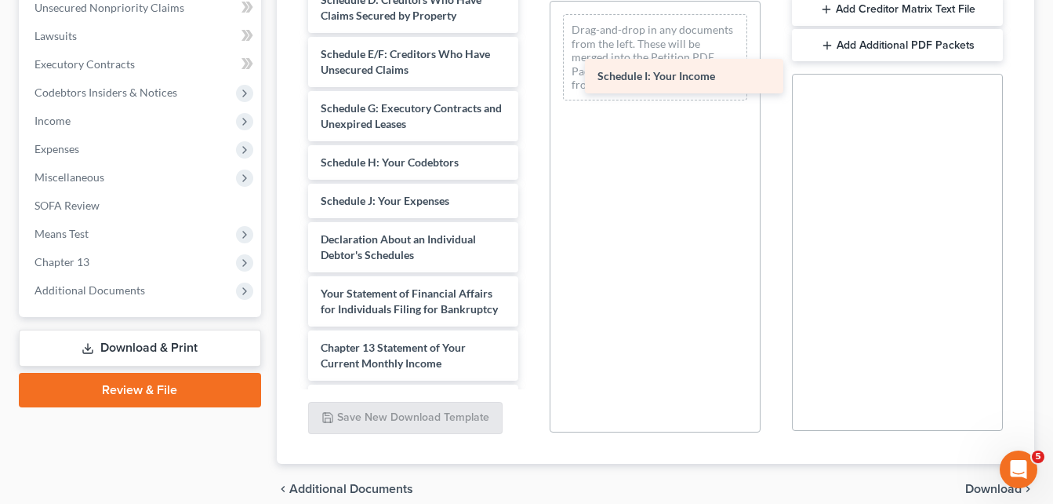
drag, startPoint x: 401, startPoint y: 216, endPoint x: 672, endPoint y: 40, distance: 323.3
click at [532, 40] on div "Schedule I: Your Income Installments Fee Sheets Summit Financial Credit Counsel…" at bounding box center [414, 127] width 236 height 876
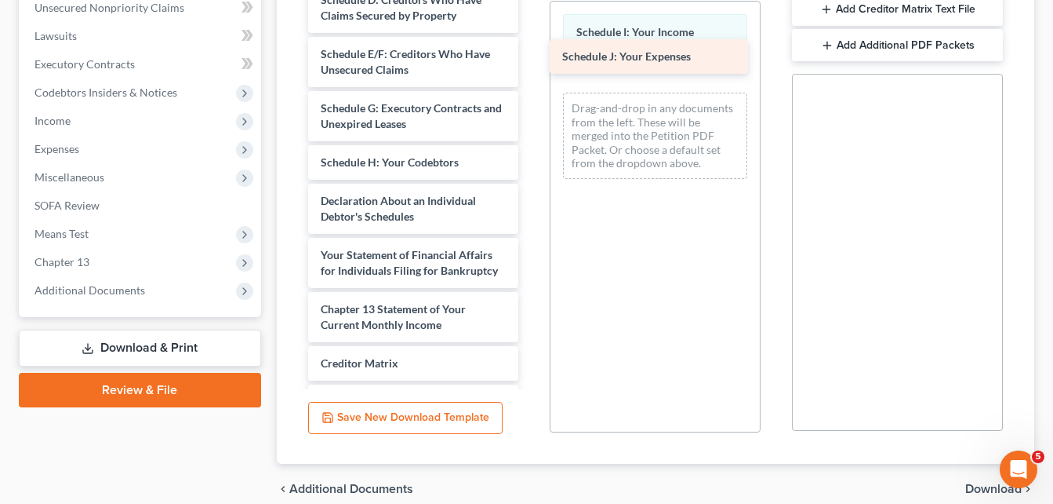
drag, startPoint x: 395, startPoint y: 220, endPoint x: 636, endPoint y: 60, distance: 289.8
click at [532, 60] on div "Schedule J: Your Expenses Installments Fee Sheets Summit Financial Credit Couns…" at bounding box center [414, 108] width 236 height 838
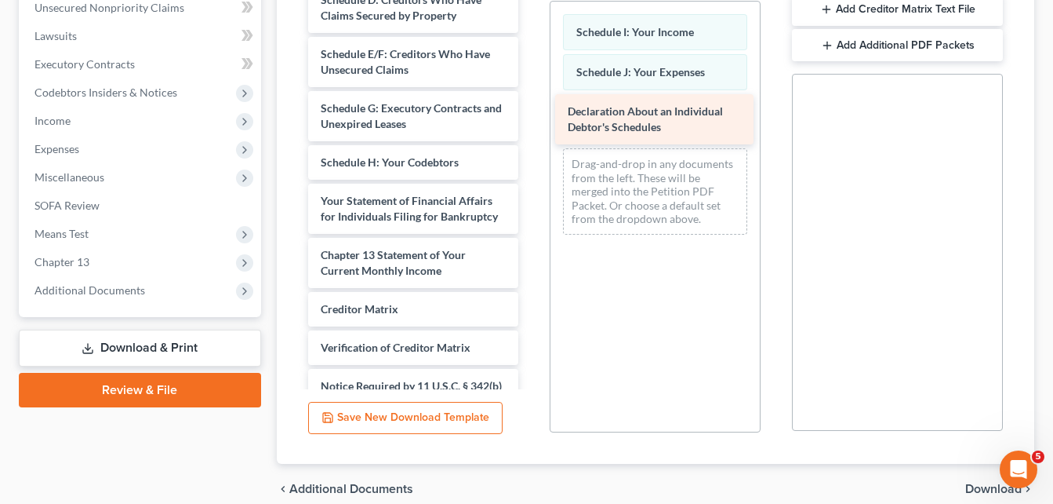
drag, startPoint x: 410, startPoint y: 208, endPoint x: 657, endPoint y: 103, distance: 268.5
click at [532, 103] on div "Declaration About an Individual Debtor's Schedules Installments Fee Sheets Summ…" at bounding box center [414, 81] width 236 height 784
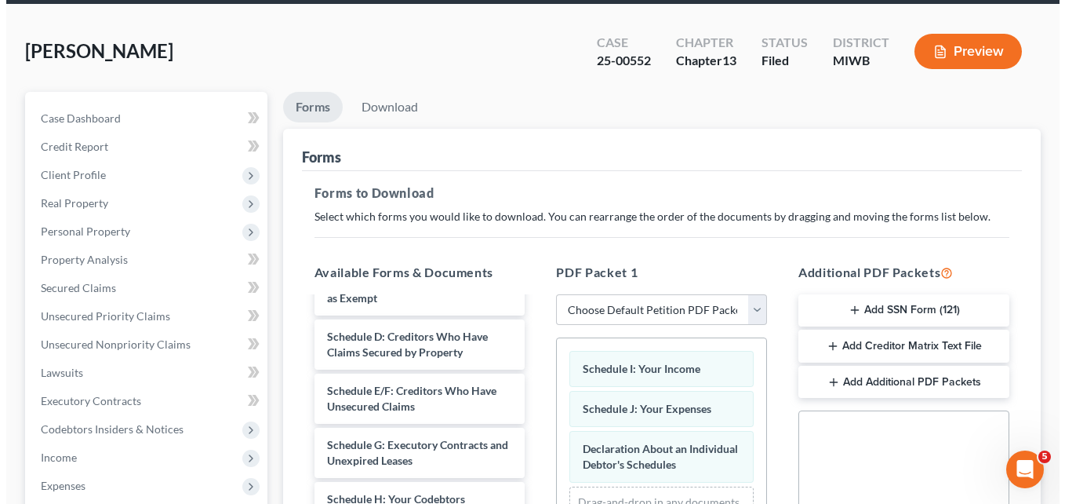
scroll to position [53, 0]
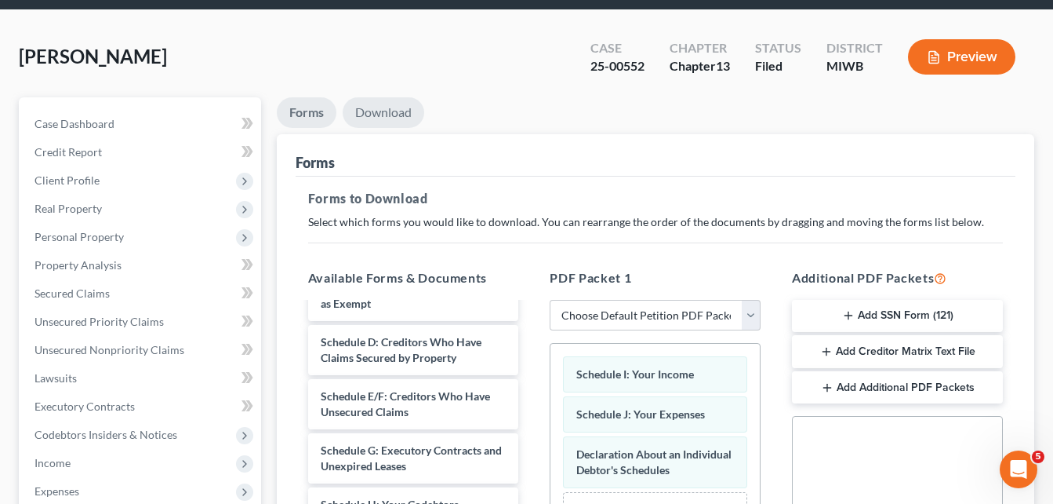
click at [384, 113] on link "Download" at bounding box center [384, 112] width 82 height 31
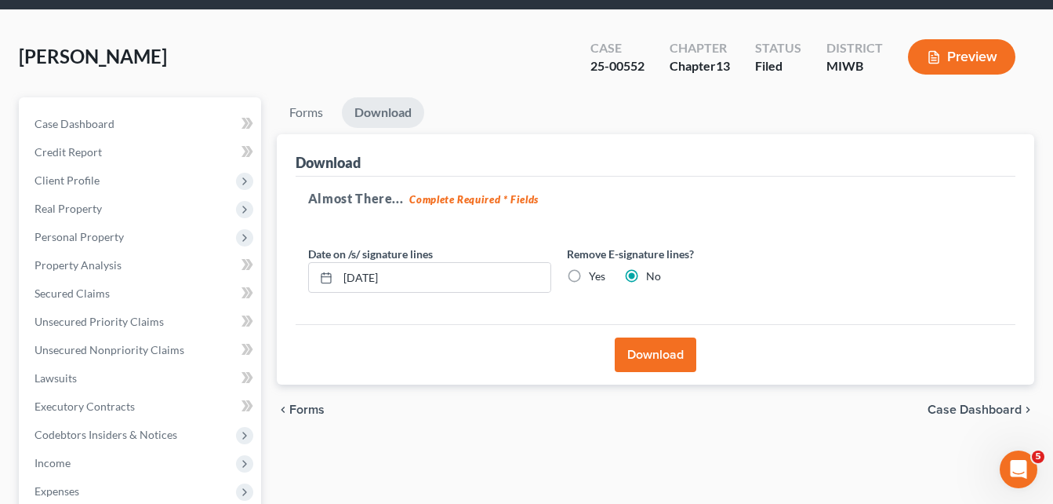
click at [661, 351] on button "Download" at bounding box center [656, 354] width 82 height 35
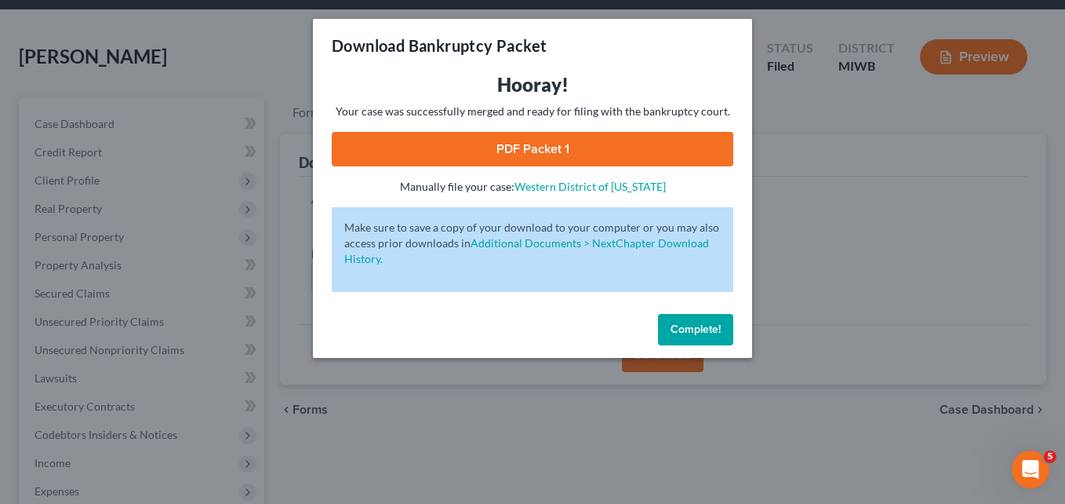
click at [566, 147] on link "PDF Packet 1" at bounding box center [533, 149] width 402 height 35
